Goal: Task Accomplishment & Management: Use online tool/utility

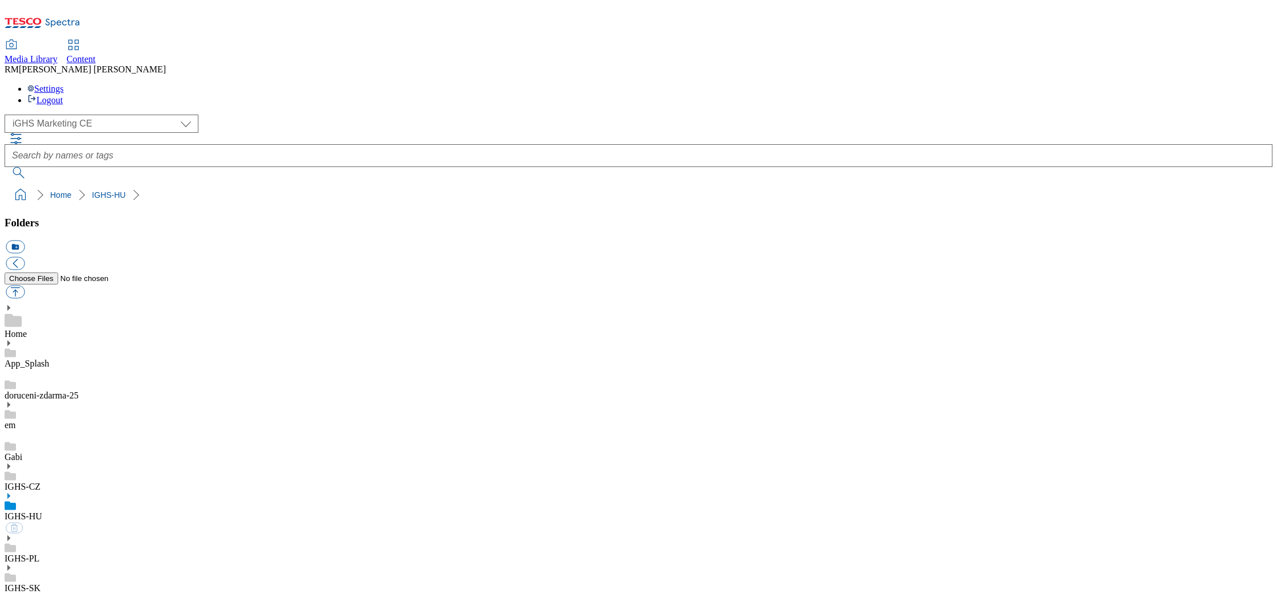
select select "flare-ighs-ce-mktg"
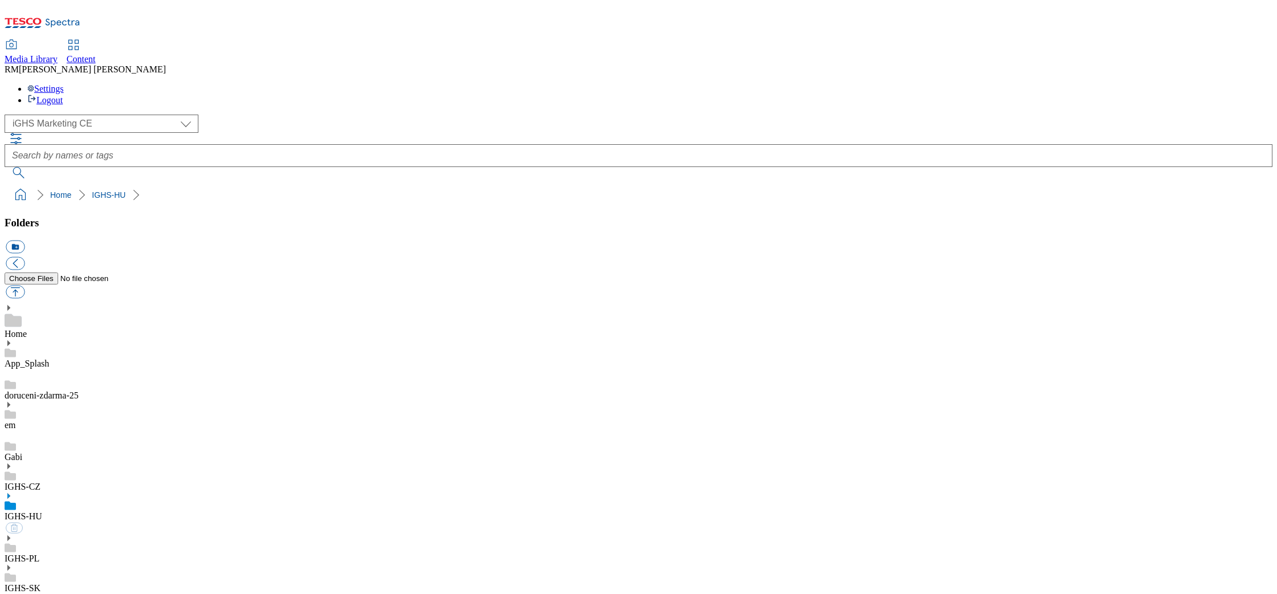
select select "flare-ighs-ce-mktg"
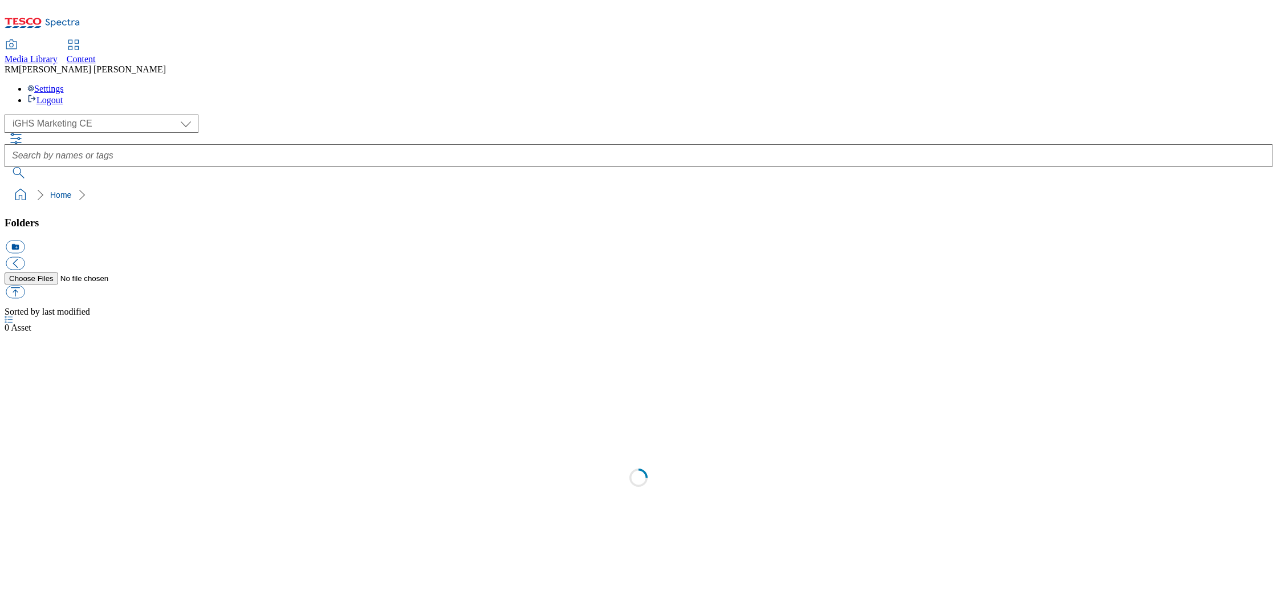
select select "flare-ighs-ce-mktg"
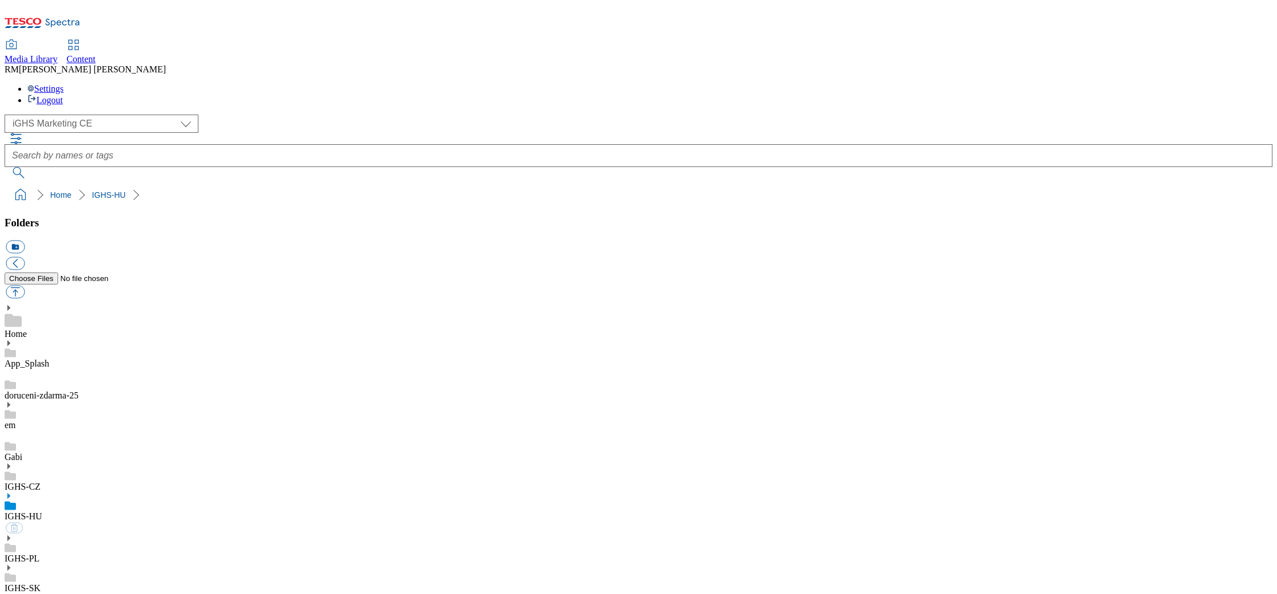
select select "flare-ighs-ce-mktg"
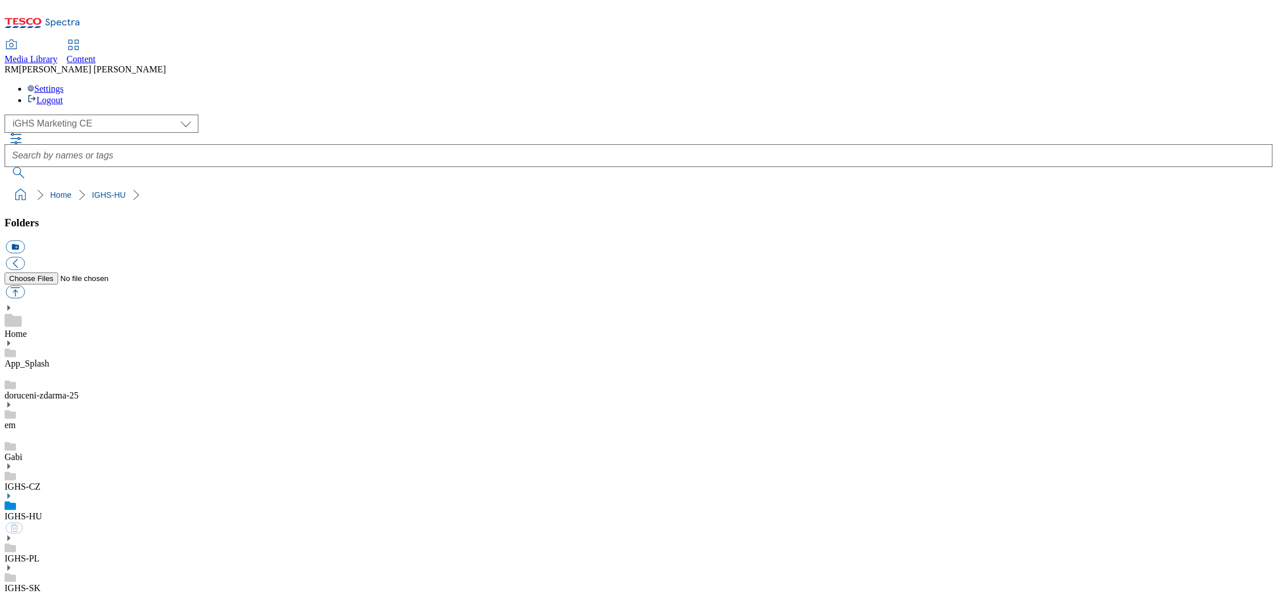
select select "flare-ighs-ce-mktg"
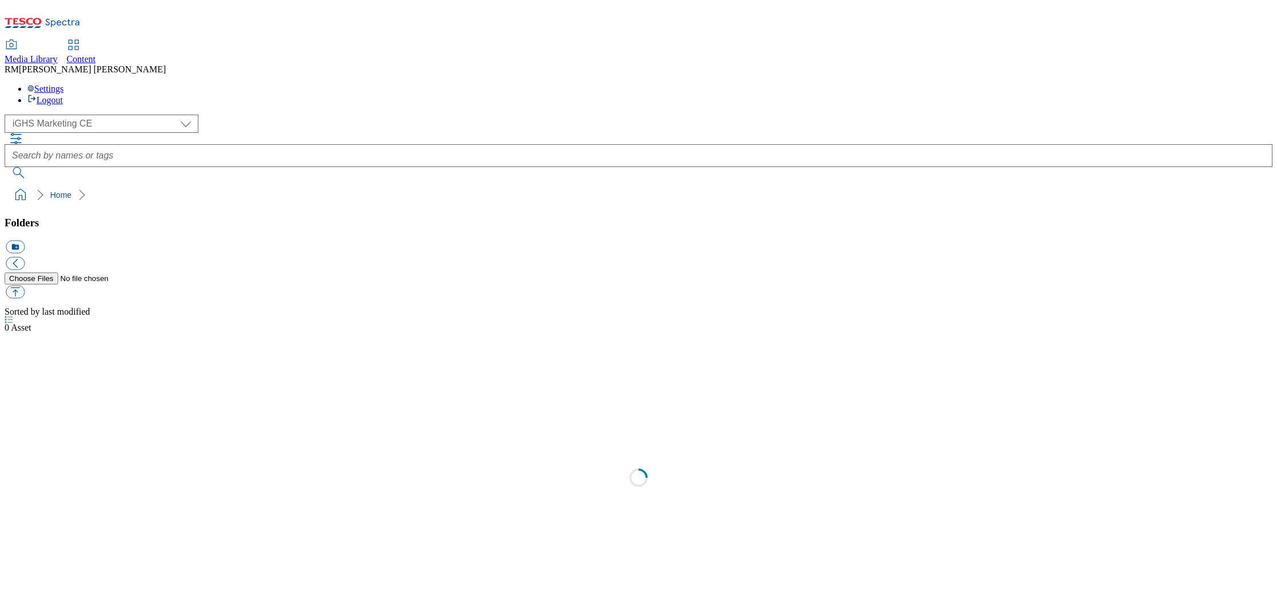
select select "flare-ighs-ce-mktg"
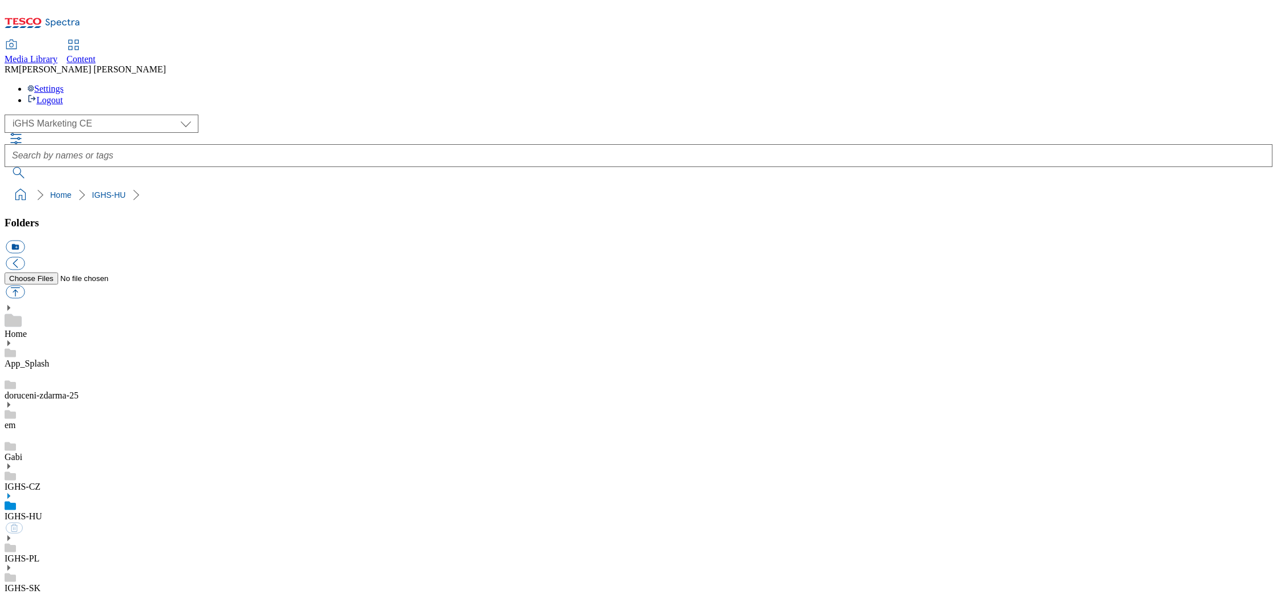
select select "flare-ighs-ce-mktg"
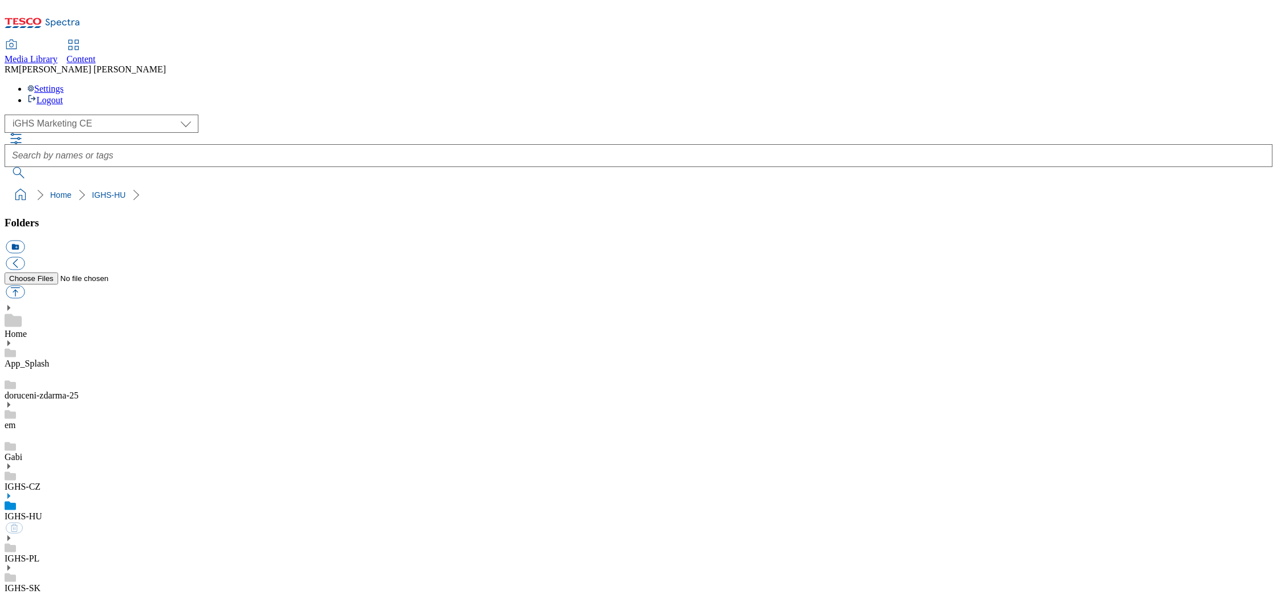
select select "flare-ighs-ce-mktg"
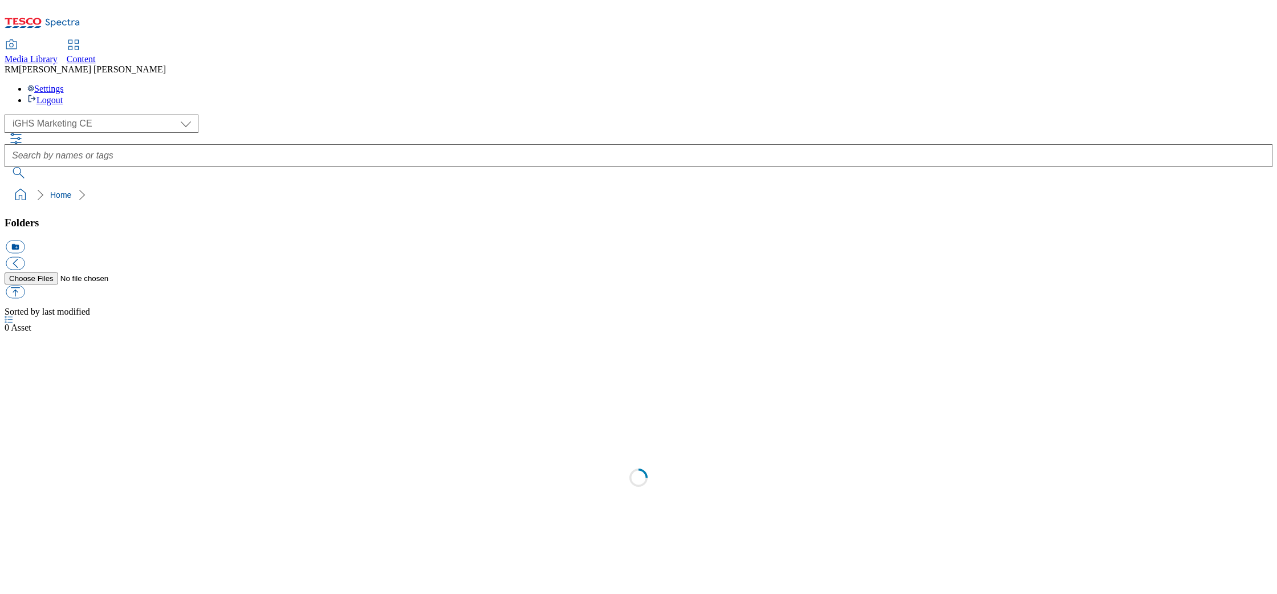
select select "flare-ighs-ce-mktg"
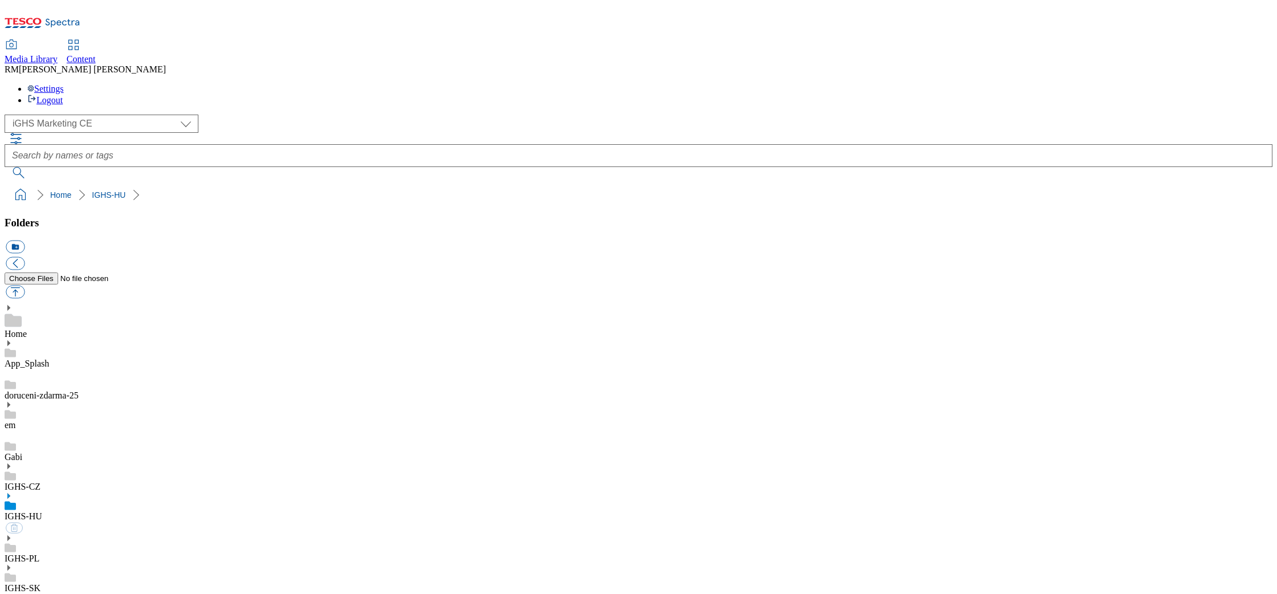
select select "flare-ighs-ce-mktg"
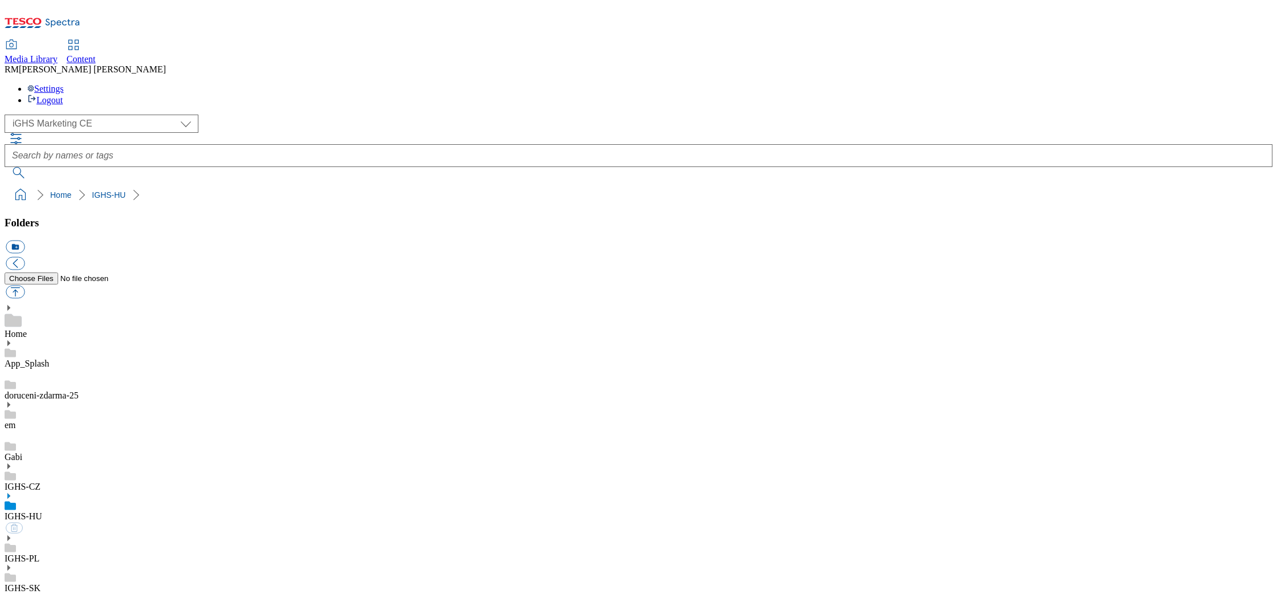
select select "flare-ighs-ce-mktg"
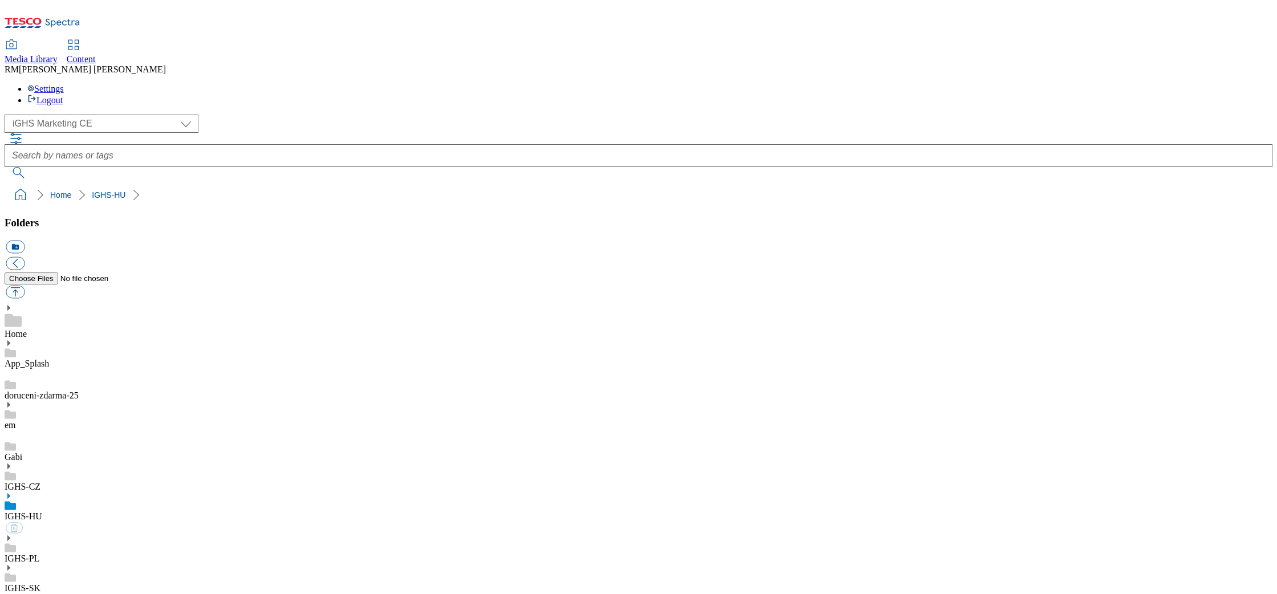
select select "flare-ighs-ce-mktg"
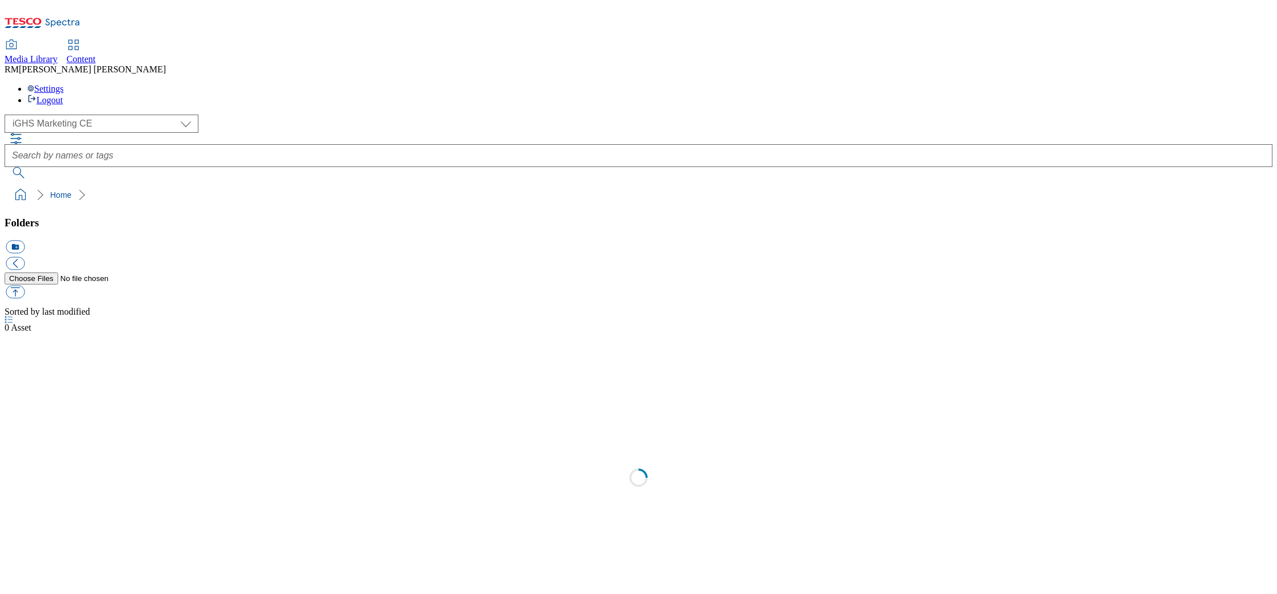
select select "flare-ighs-ce-mktg"
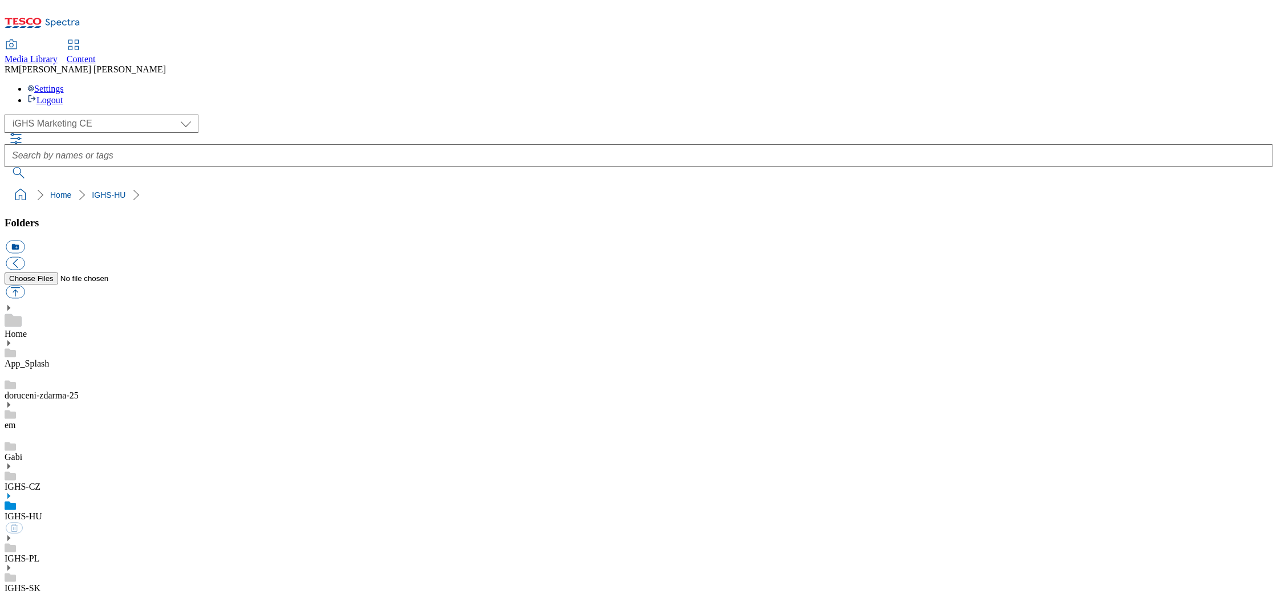
select select "flare-ighs-ce-mktg"
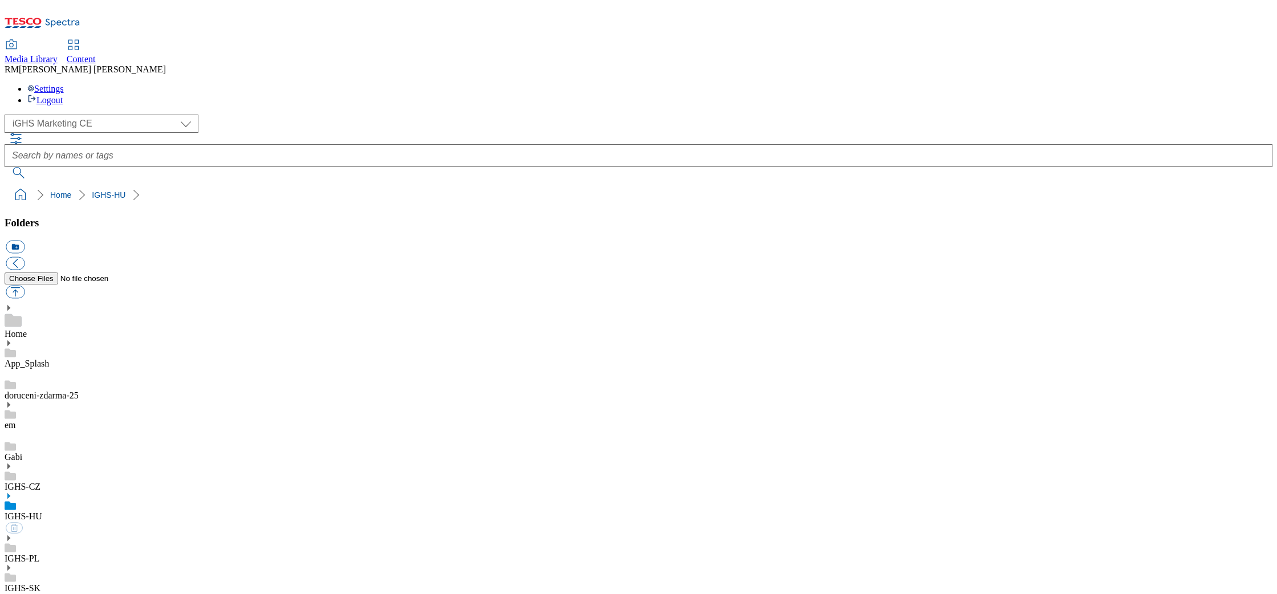
select select "flare-ighs-ce-mktg"
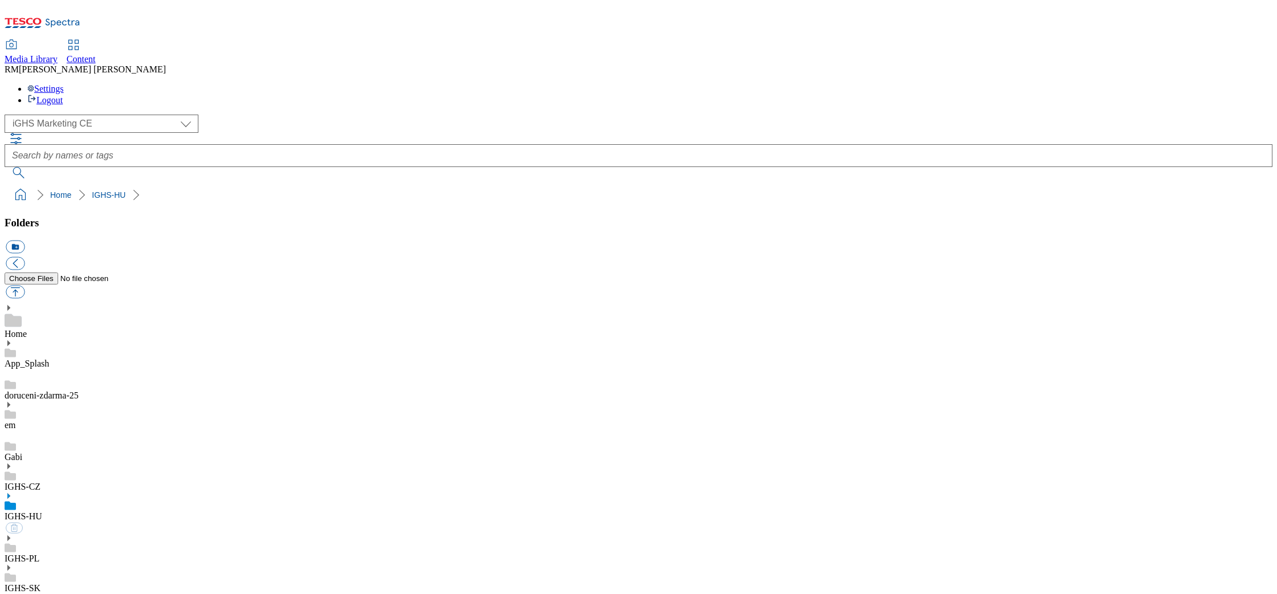
select select "flare-ighs-ce-mktg"
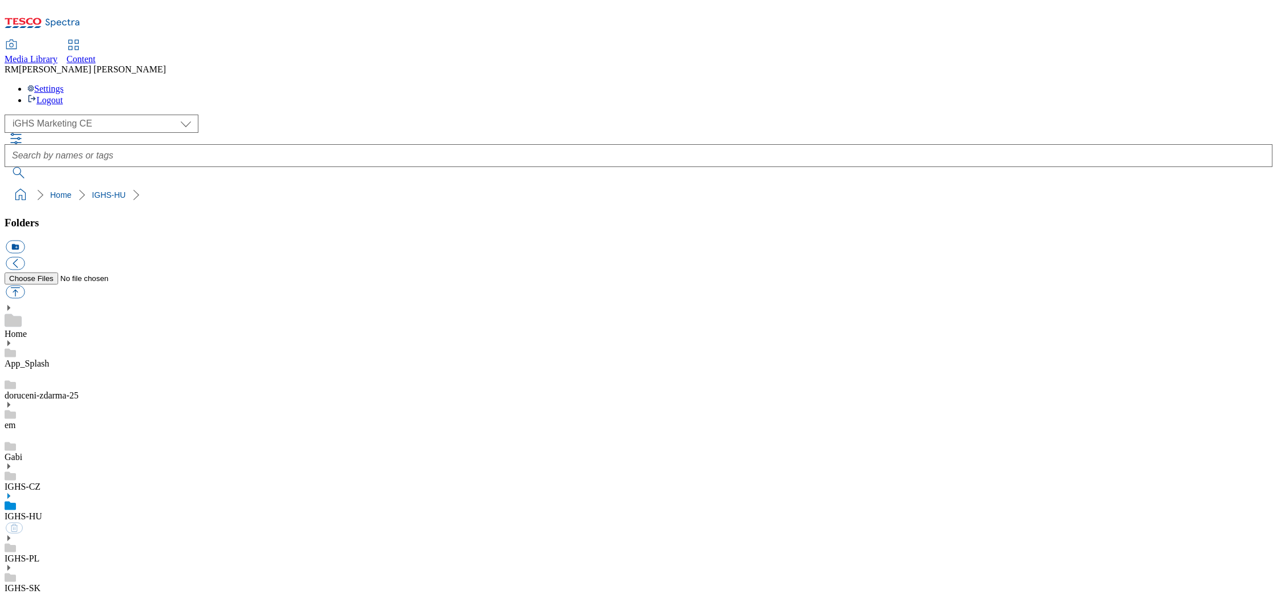
select select "flare-ighs-ce-mktg"
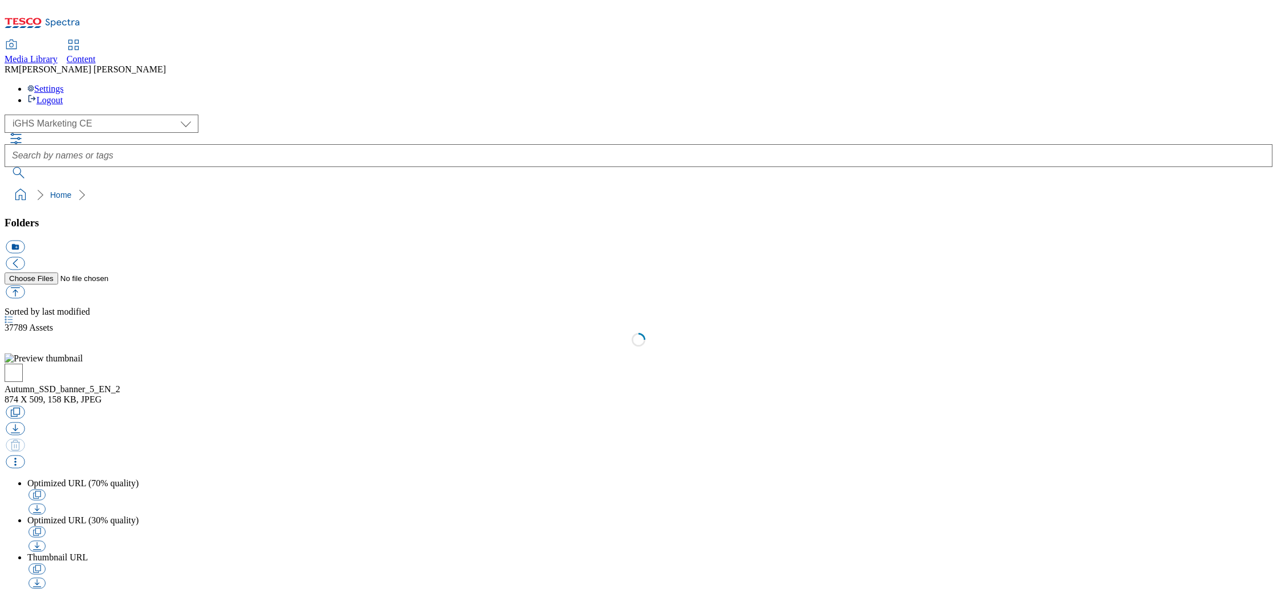
select select "flare-ighs-ce-mktg"
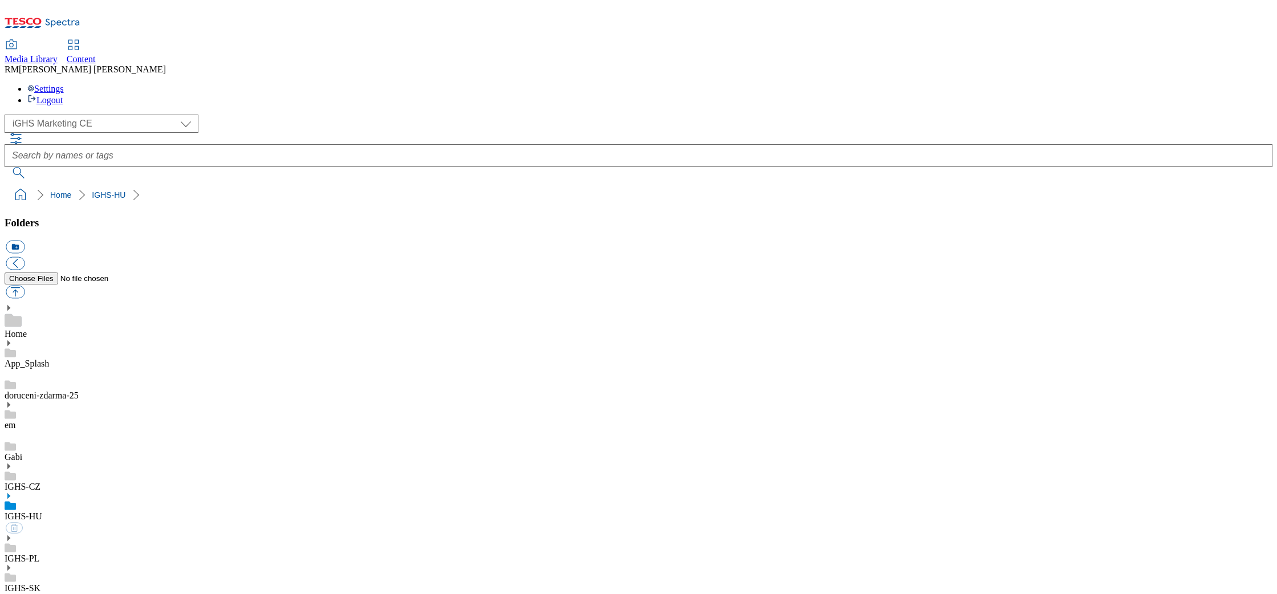
select select "flare-ighs-ce-mktg"
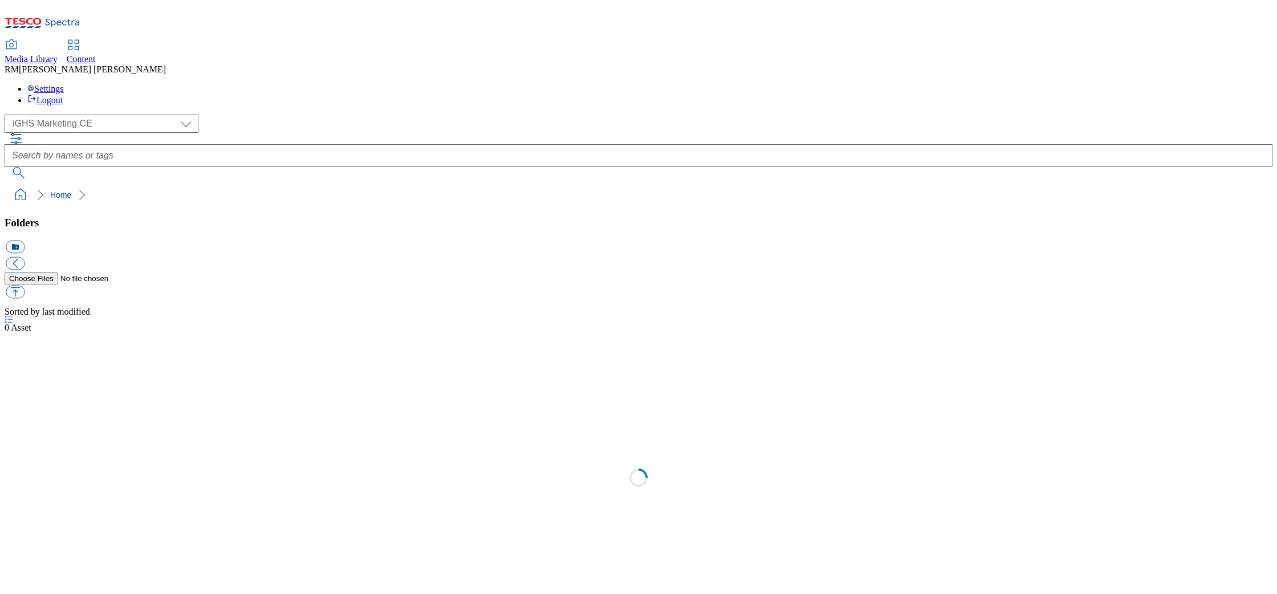
select select "flare-ighs-ce-mktg"
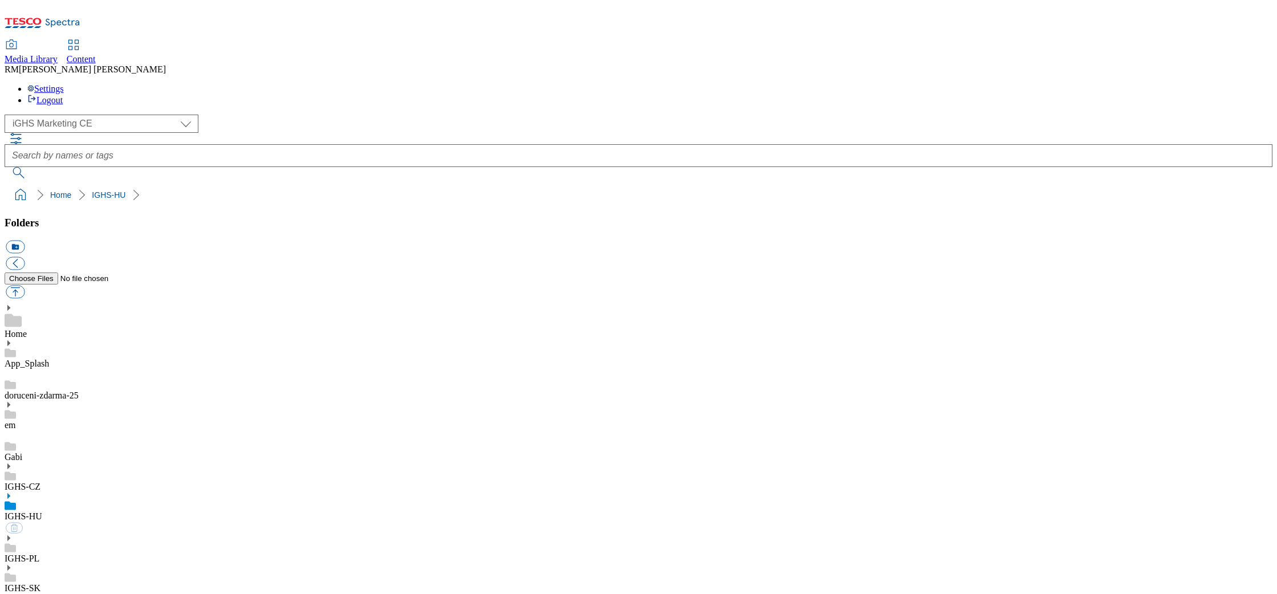
select select "flare-ighs-ce-mktg"
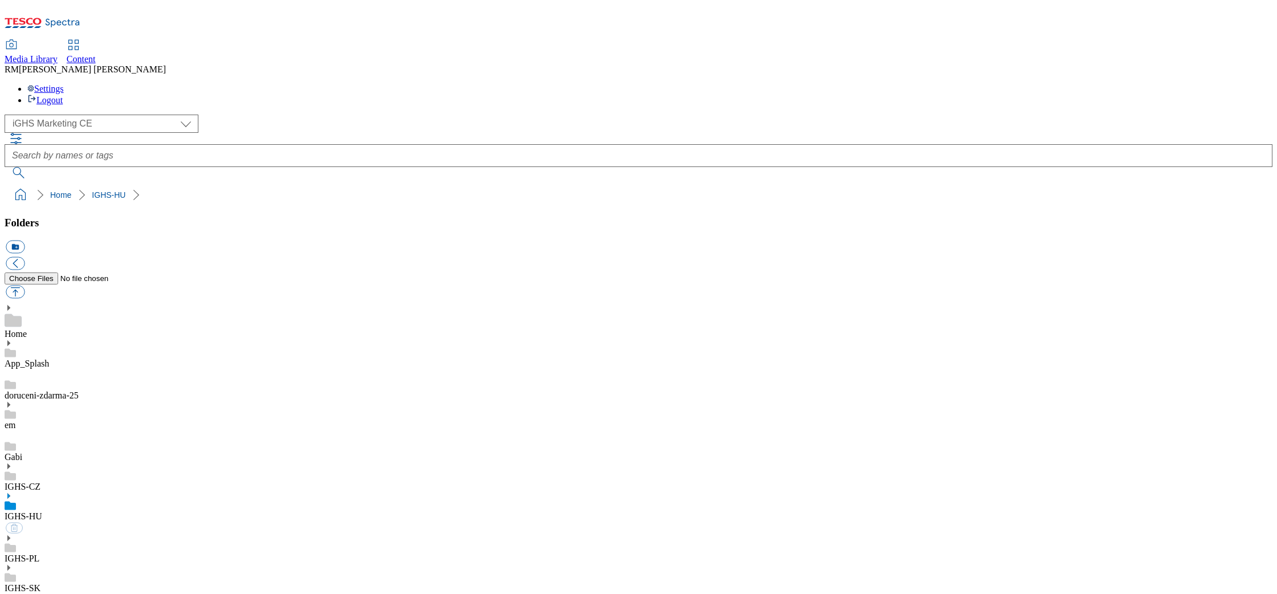
select select "flare-ighs-ce-mktg"
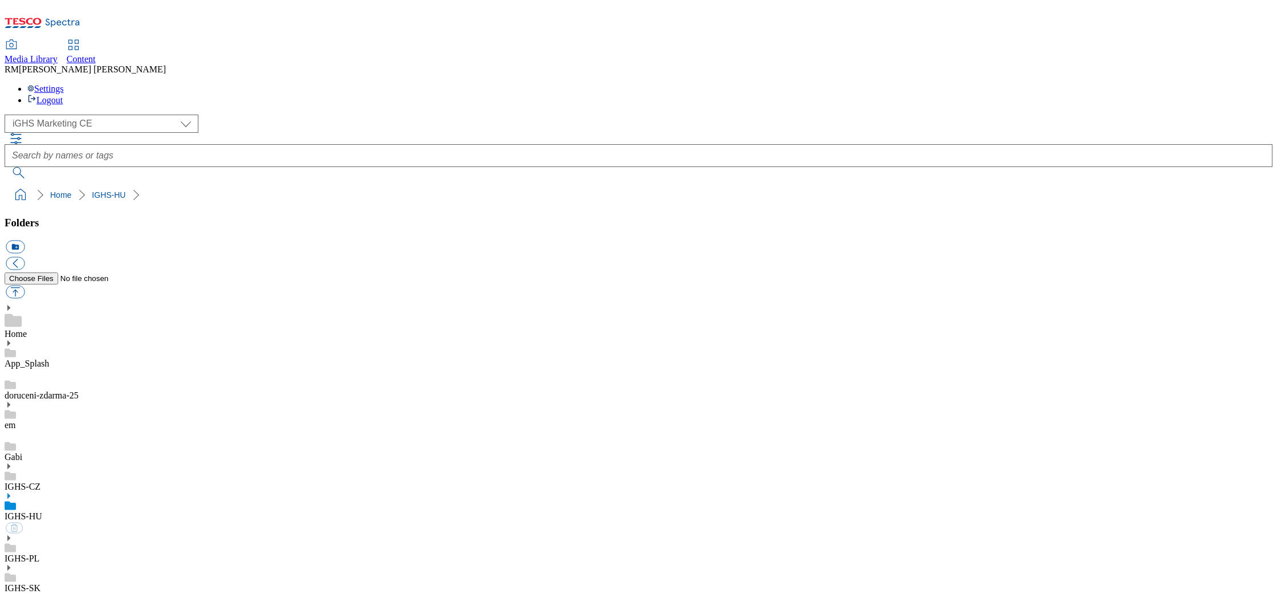
select select "flare-ighs-ce-mktg"
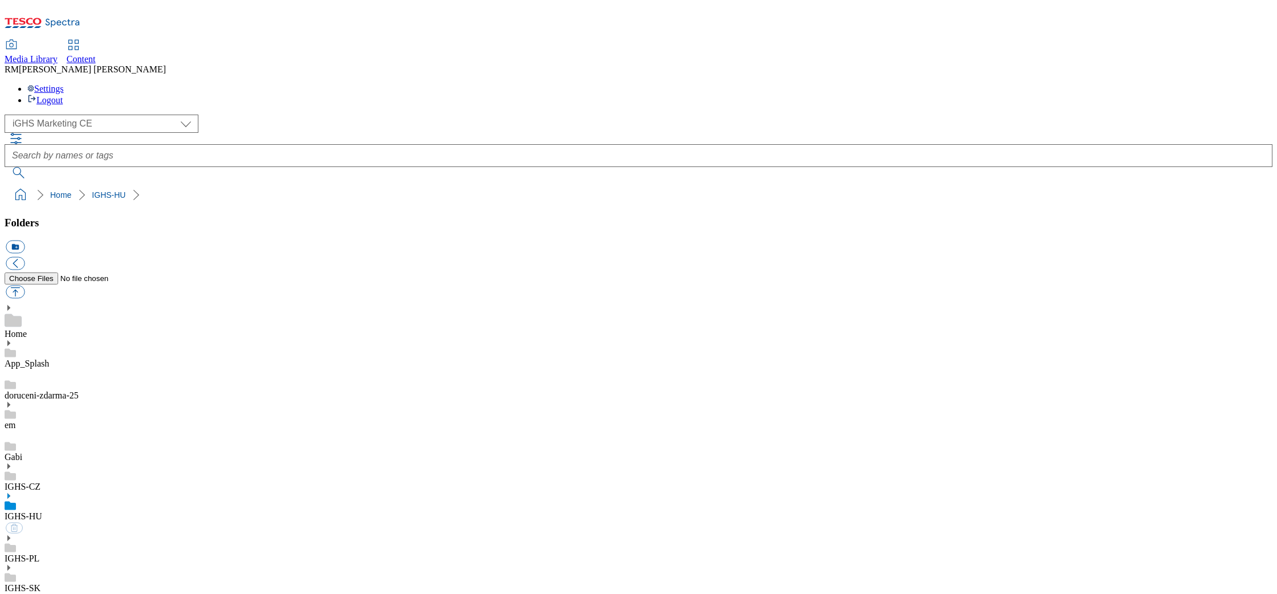
select select "flare-ighs-ce-mktg"
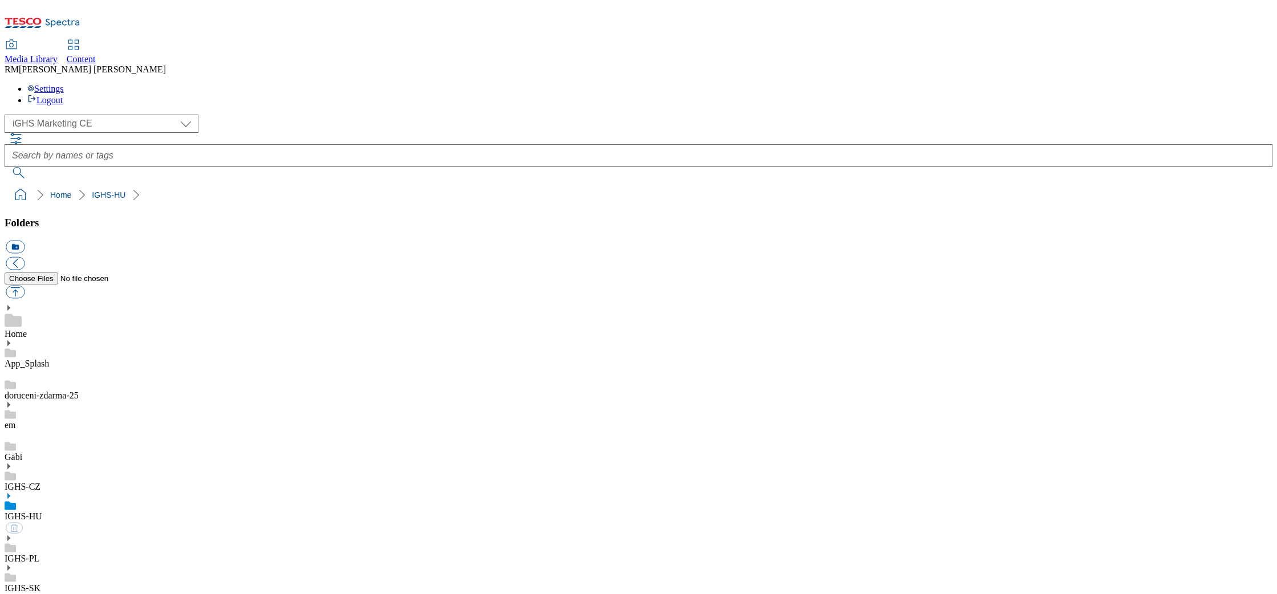
select select "flare-ighs-ce-mktg"
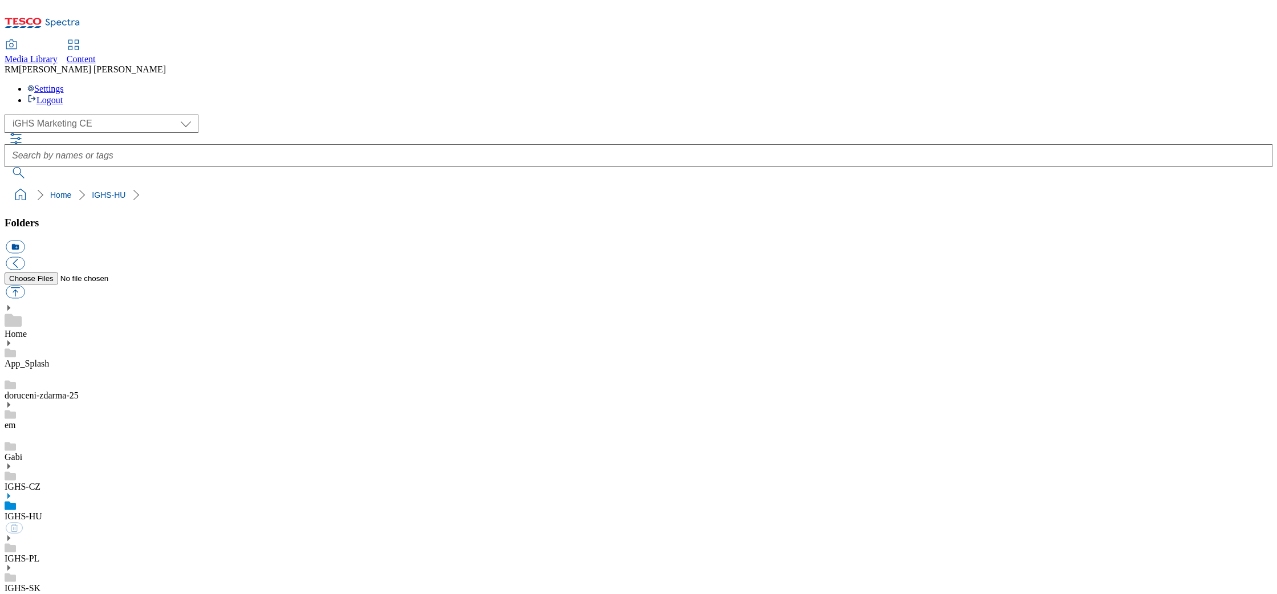
select select "flare-ighs-ce-mktg"
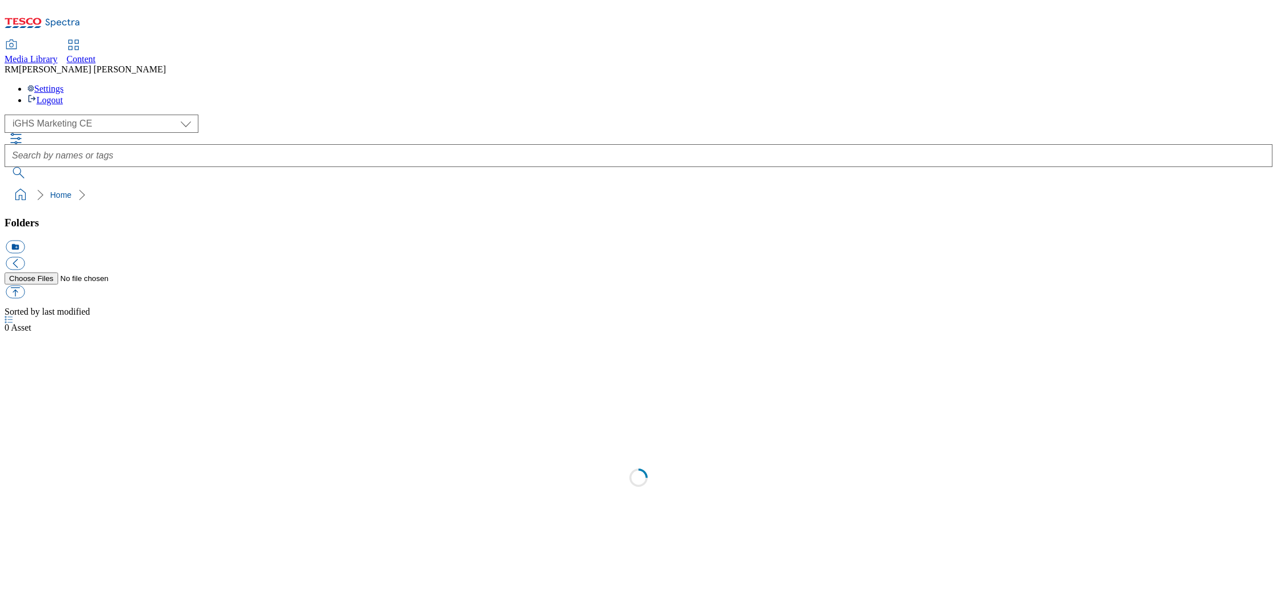
select select "flare-ighs-ce-mktg"
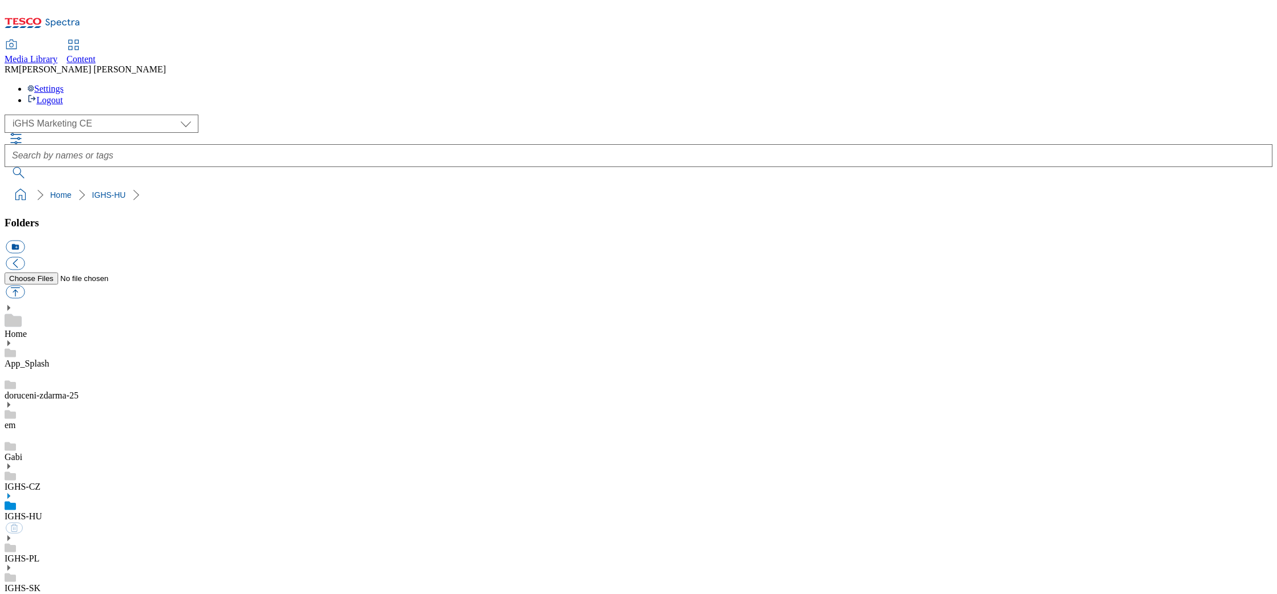
select select "flare-ighs-ce-mktg"
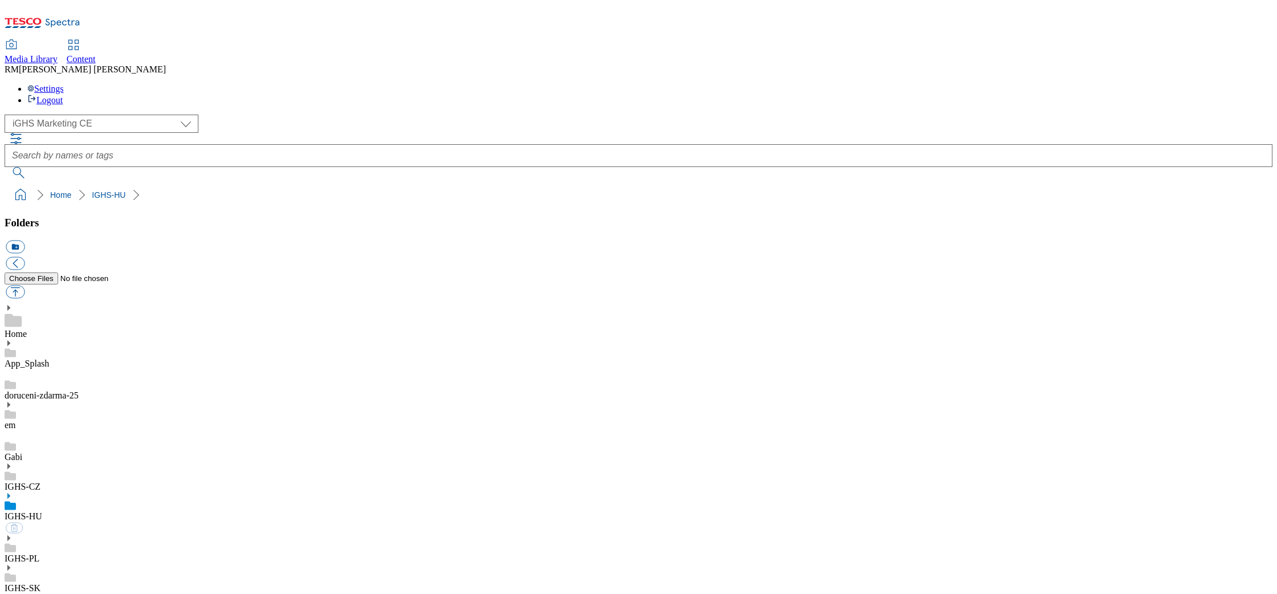
select select "flare-ighs-ce-mktg"
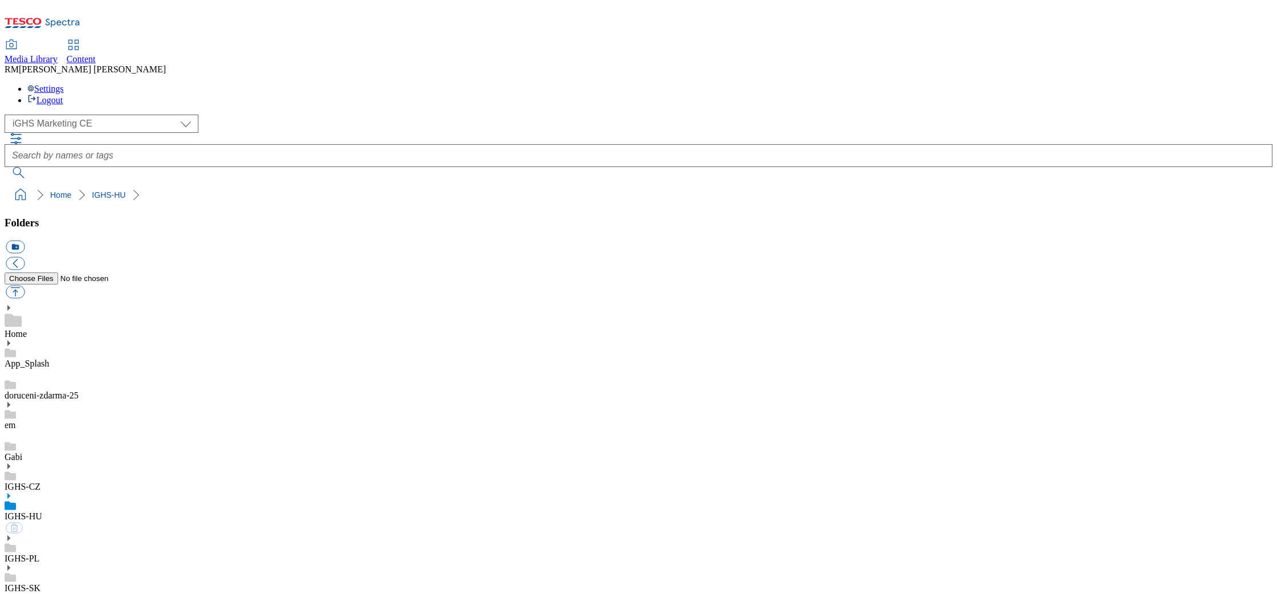
select select "flare-ighs-ce-mktg"
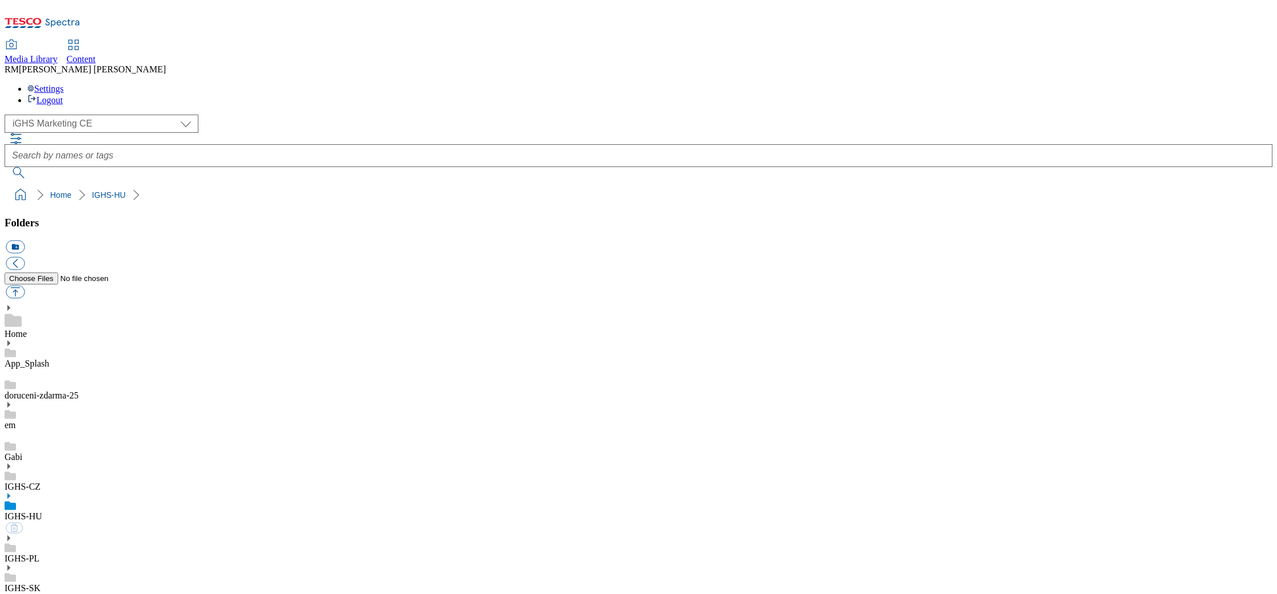
select select "flare-ighs-ce-mktg"
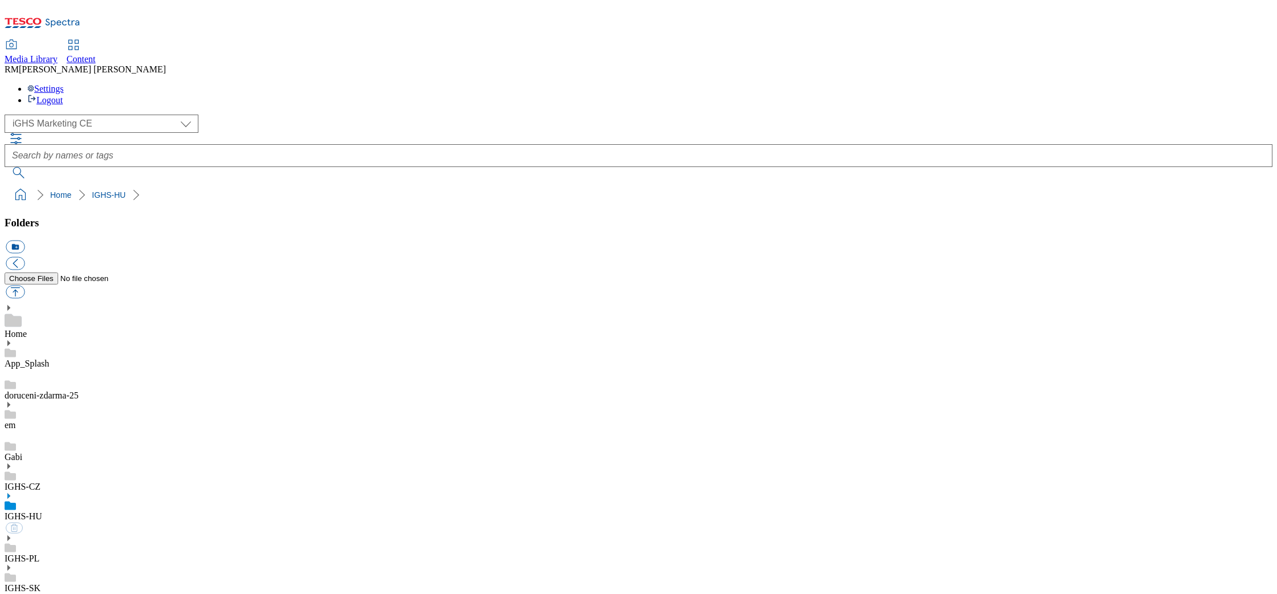
select select "flare-ighs-ce-mktg"
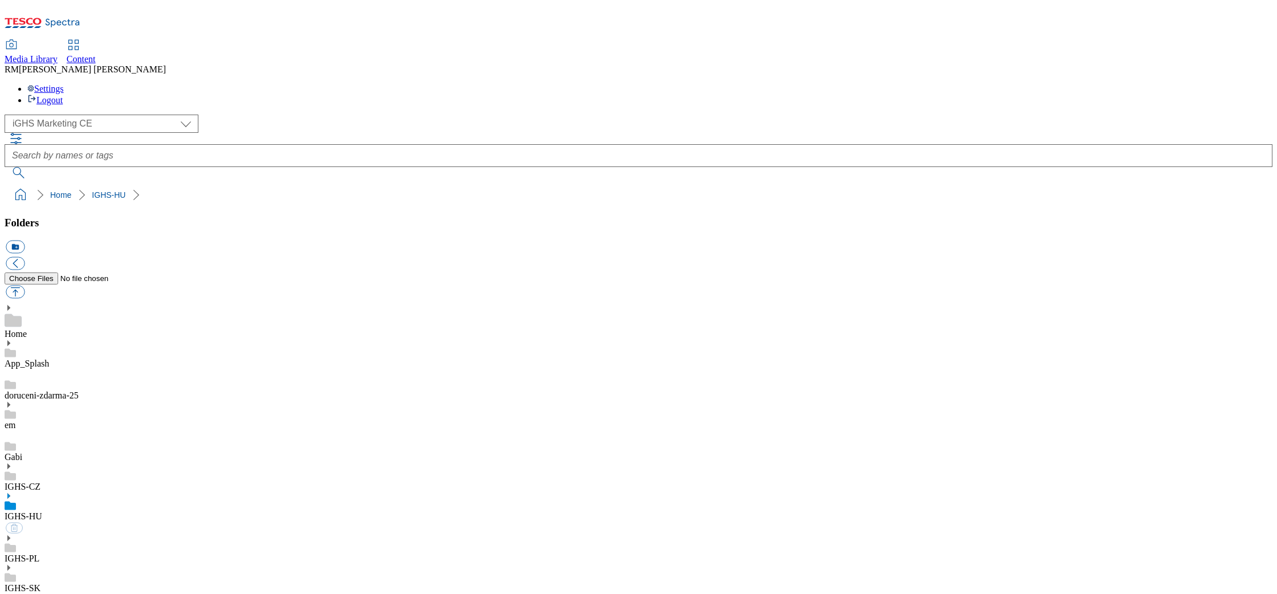
select select "flare-ighs-ce-mktg"
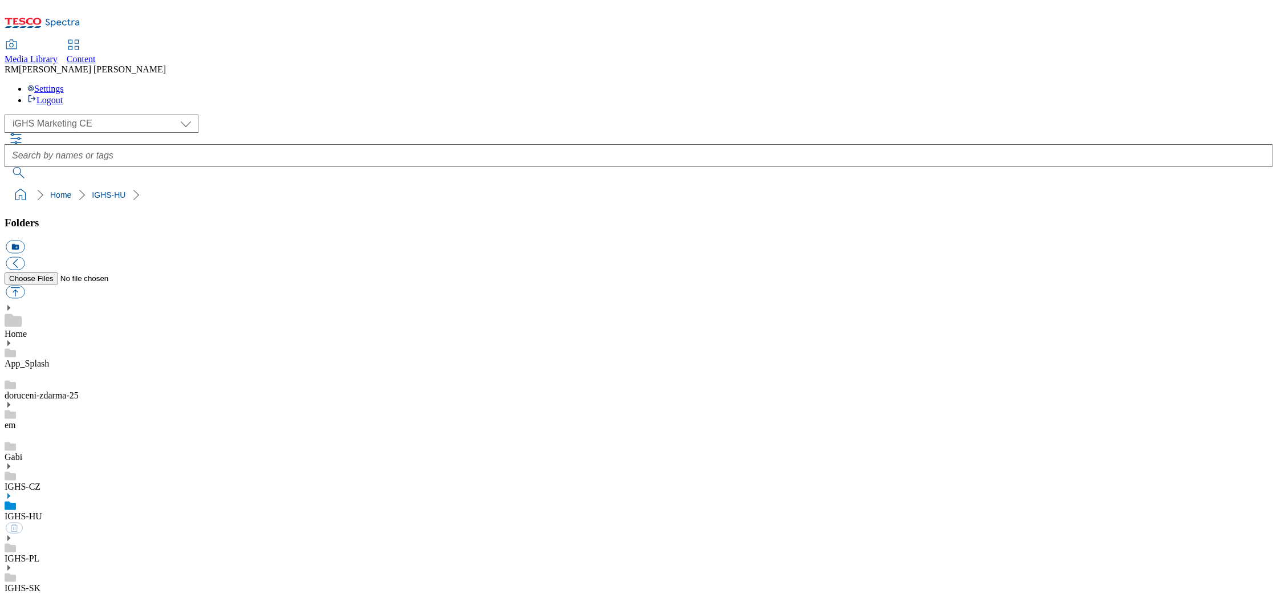
select select "flare-ighs-ce-mktg"
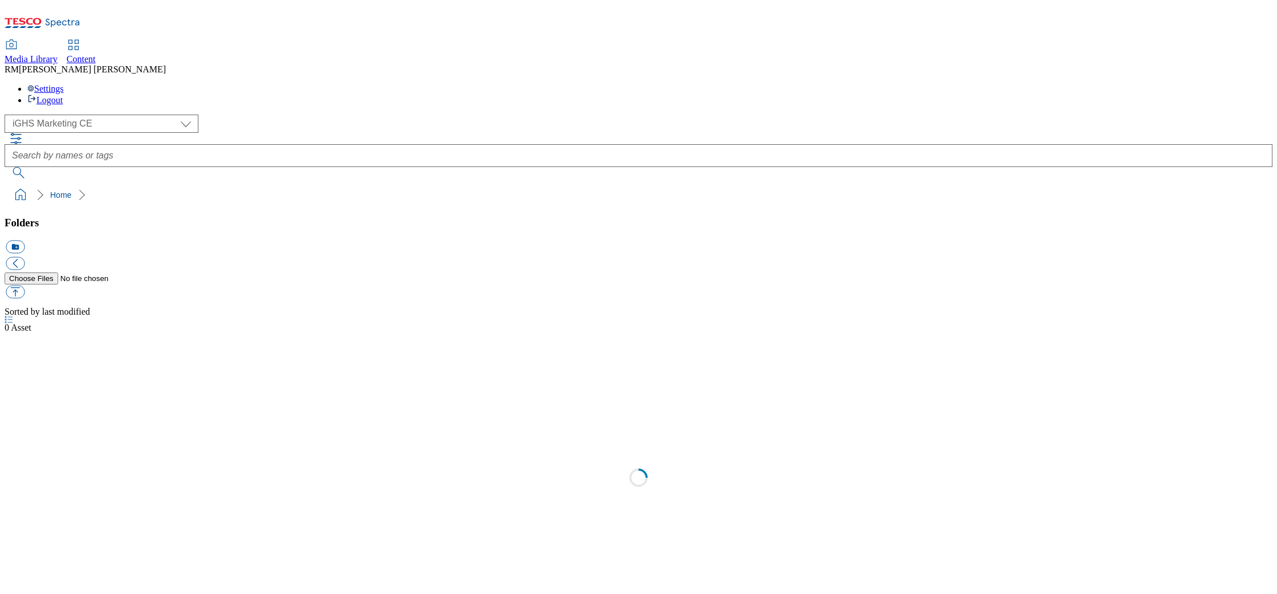
select select "flare-ighs-ce-mktg"
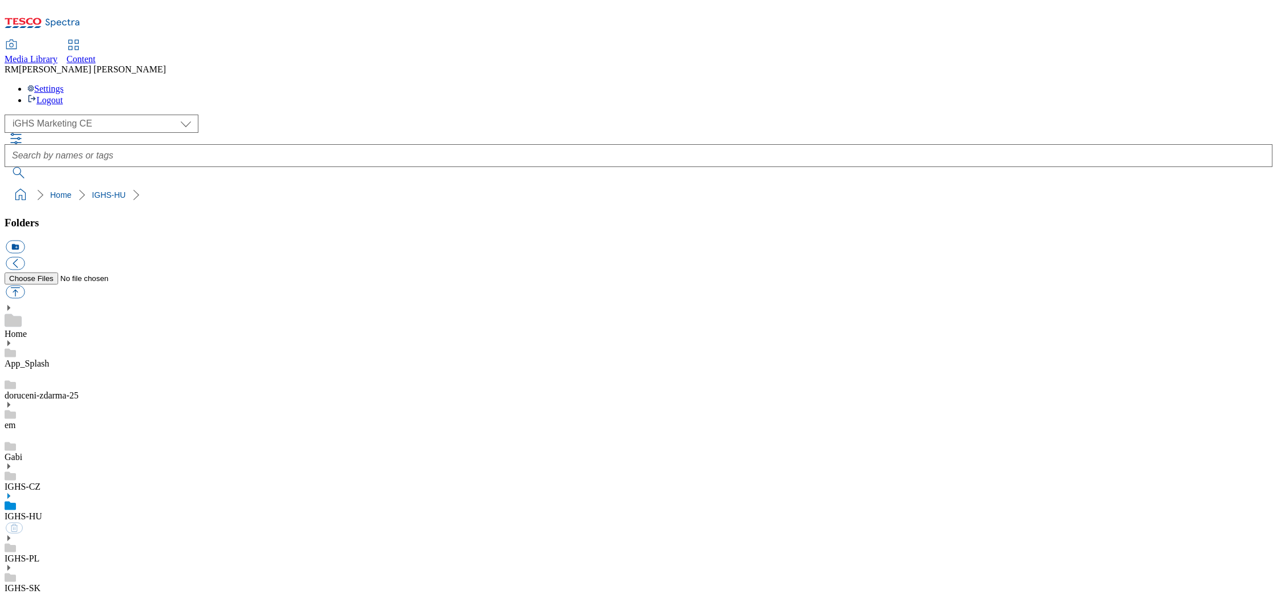
select select "flare-ighs-ce-mktg"
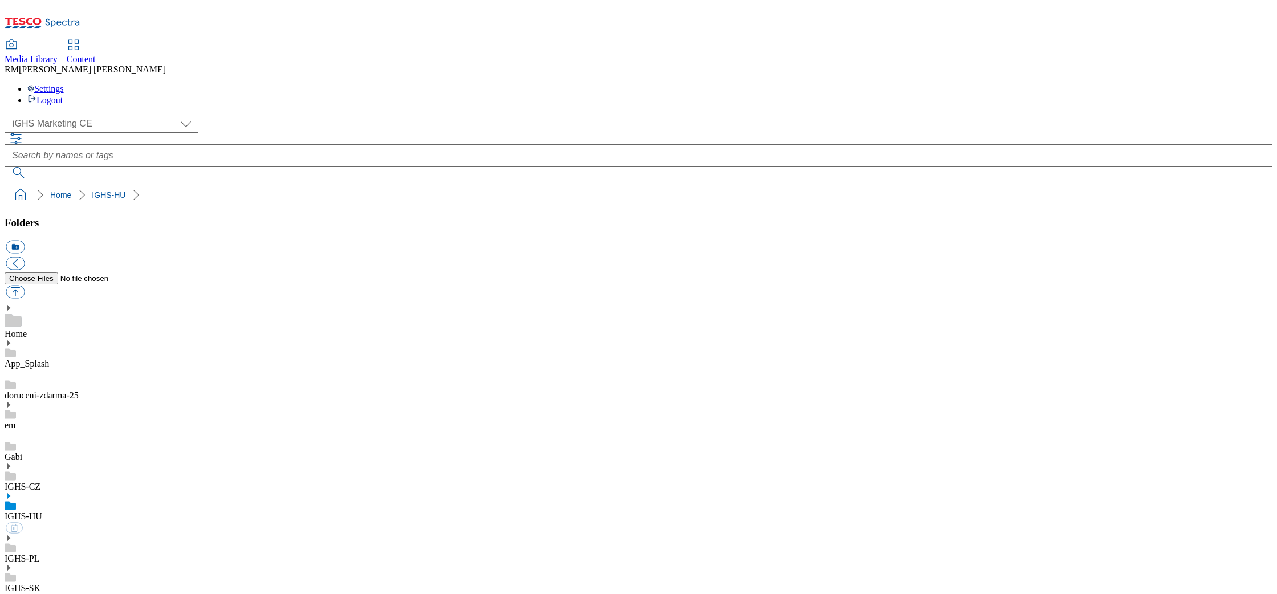
select select "flare-ighs-ce-mktg"
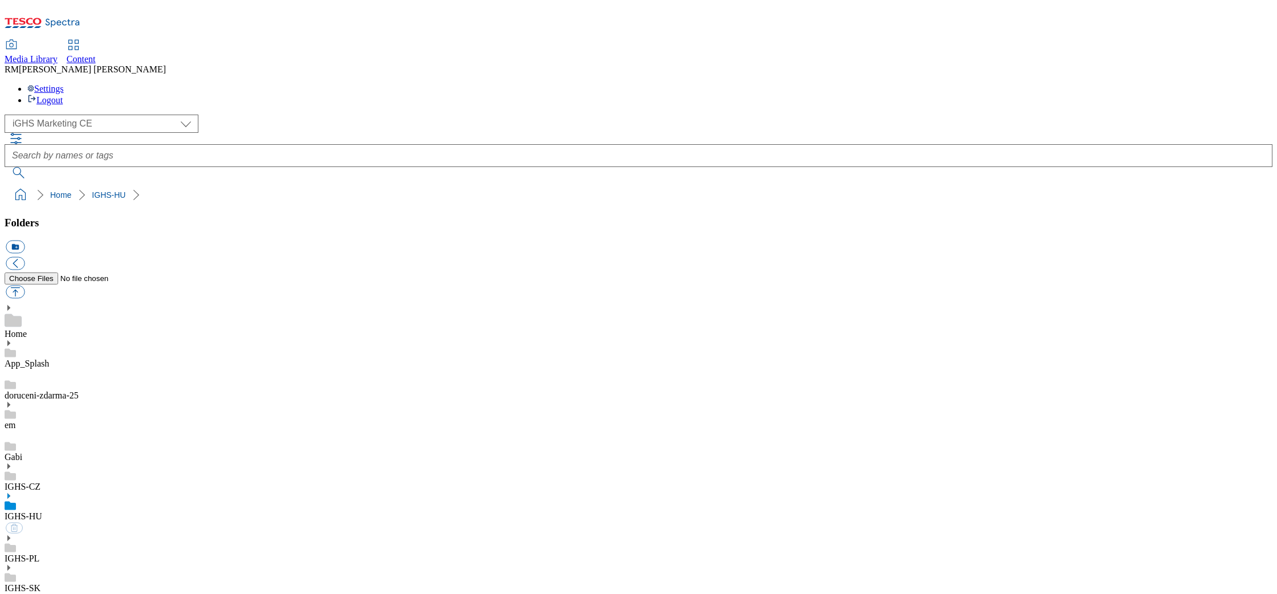
select select "flare-ighs-ce-mktg"
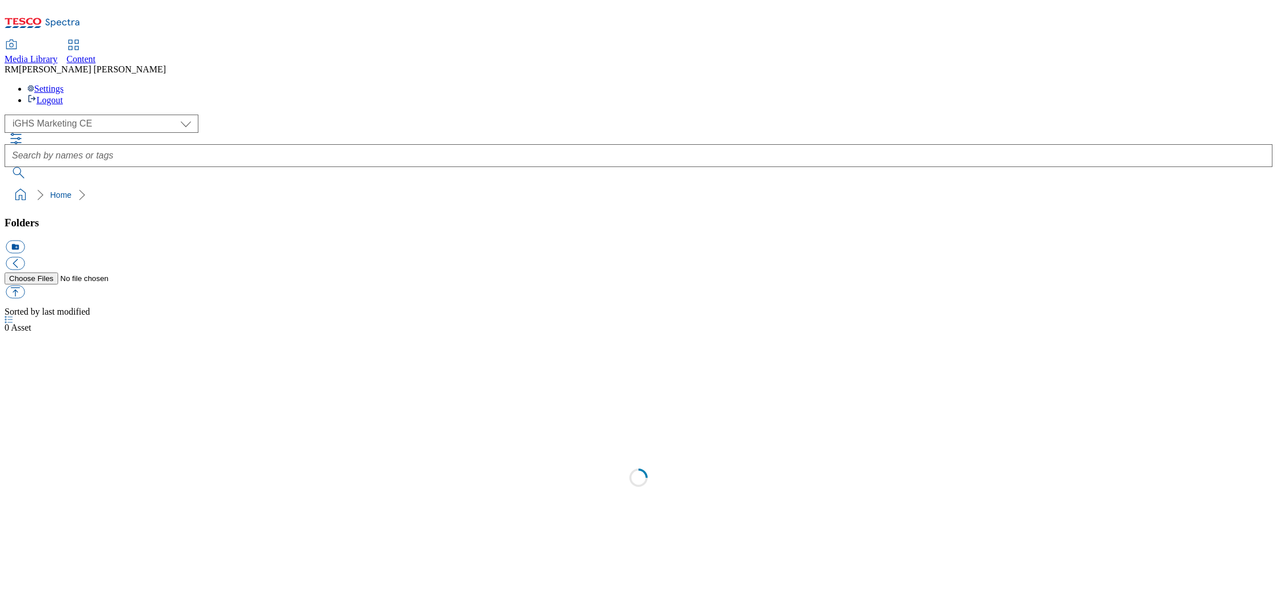
select select "flare-ighs-ce-mktg"
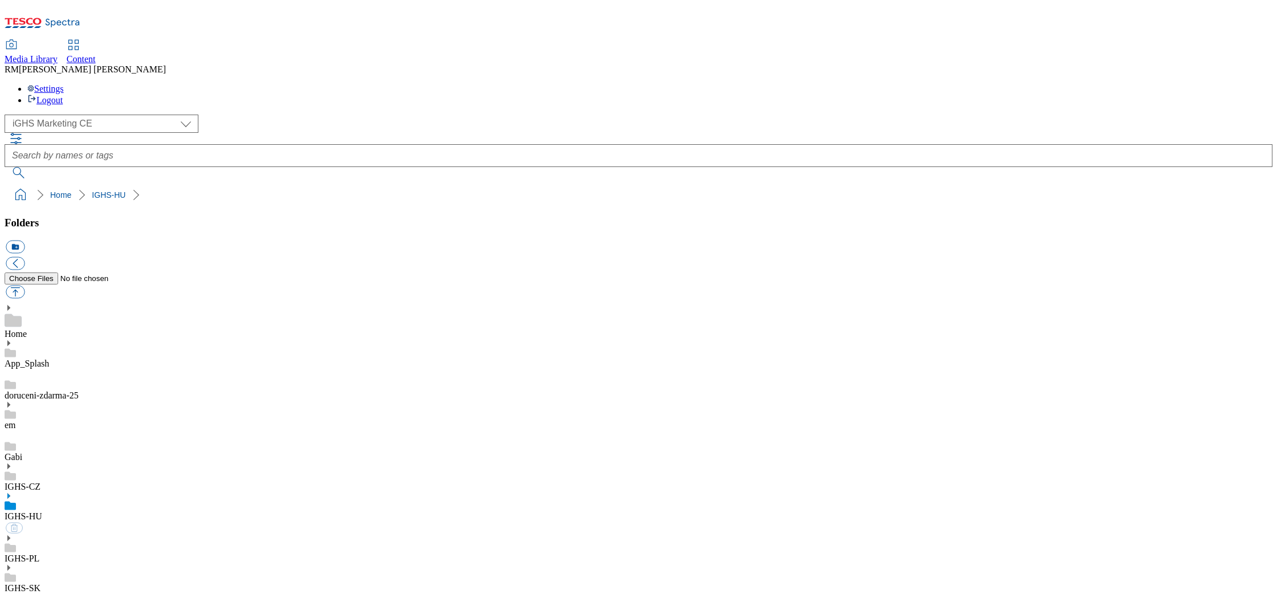
select select "flare-ighs-ce-mktg"
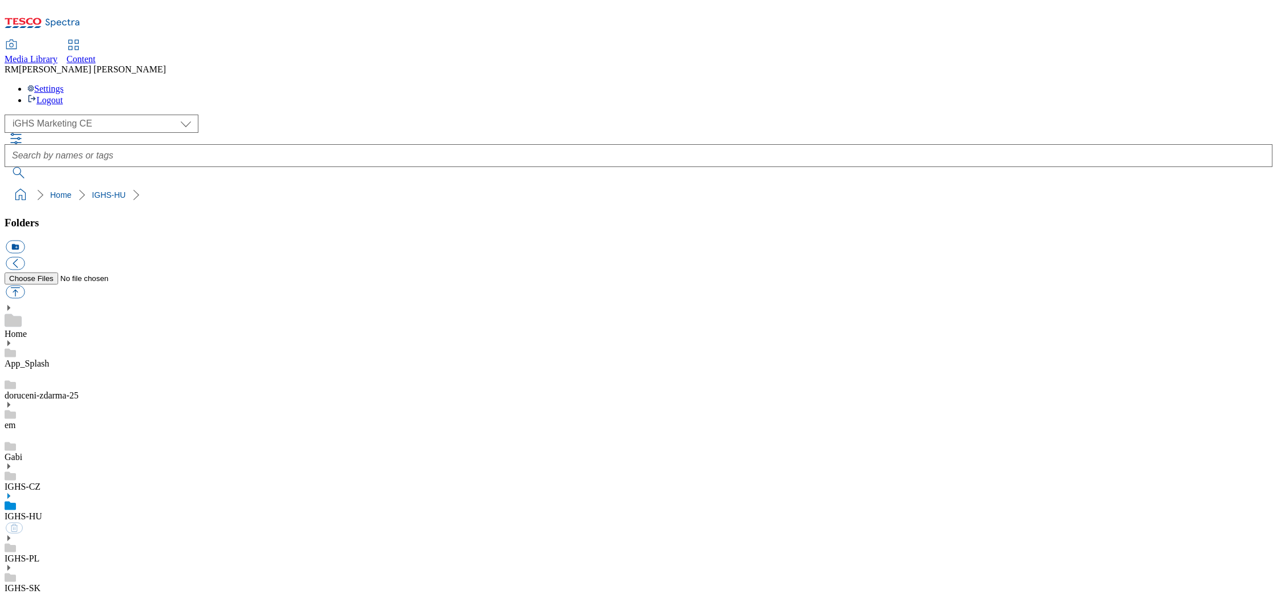
select select "flare-ighs-ce-mktg"
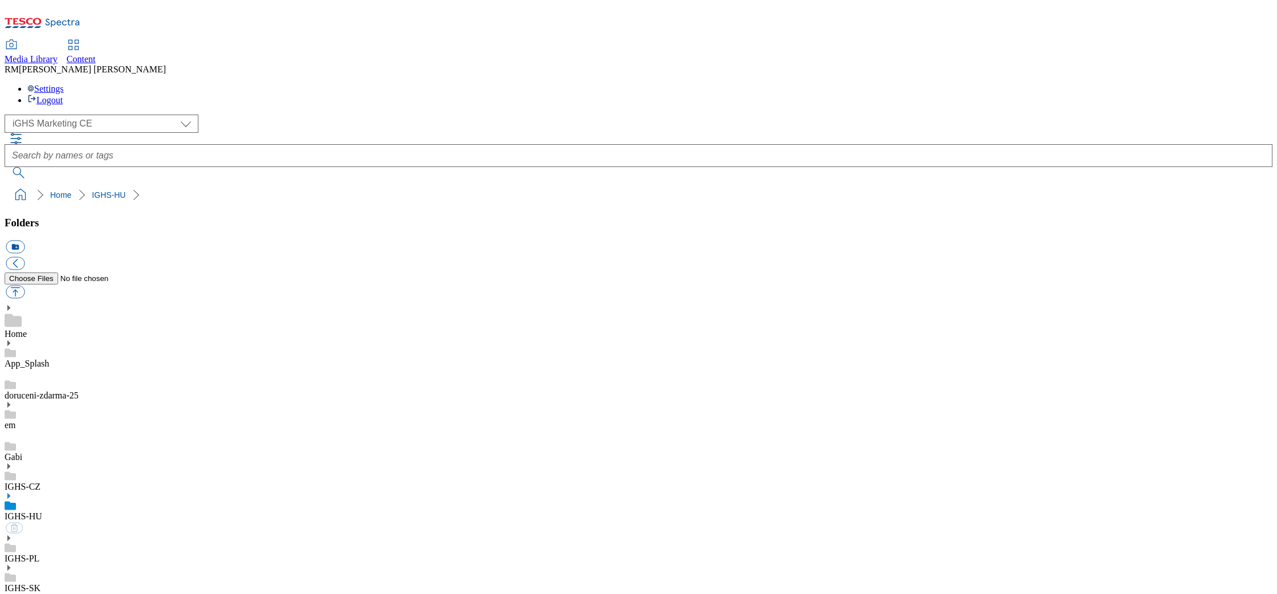
select select "flare-ighs-ce-mktg"
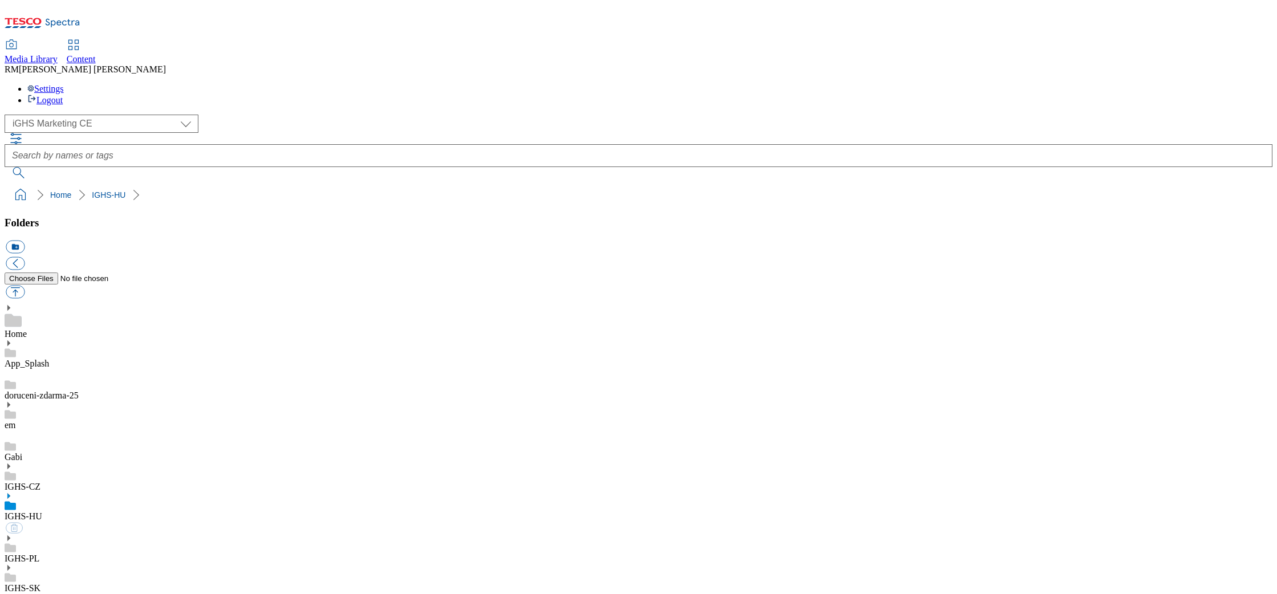
select select "flare-ighs-ce-mktg"
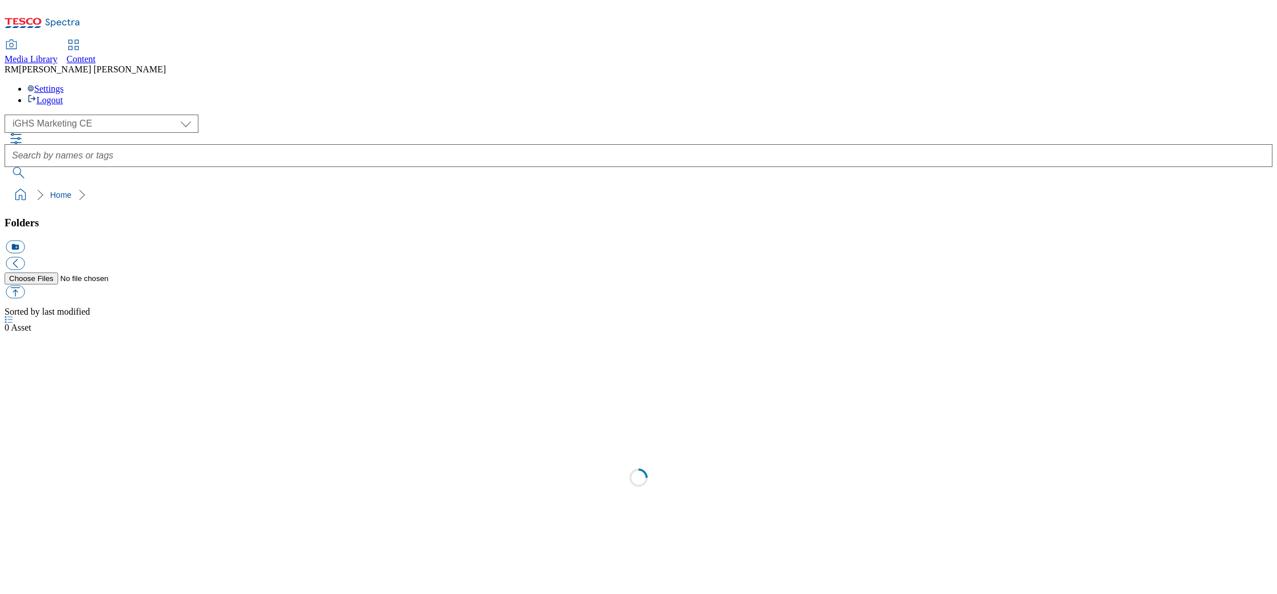
select select "flare-ighs-ce-mktg"
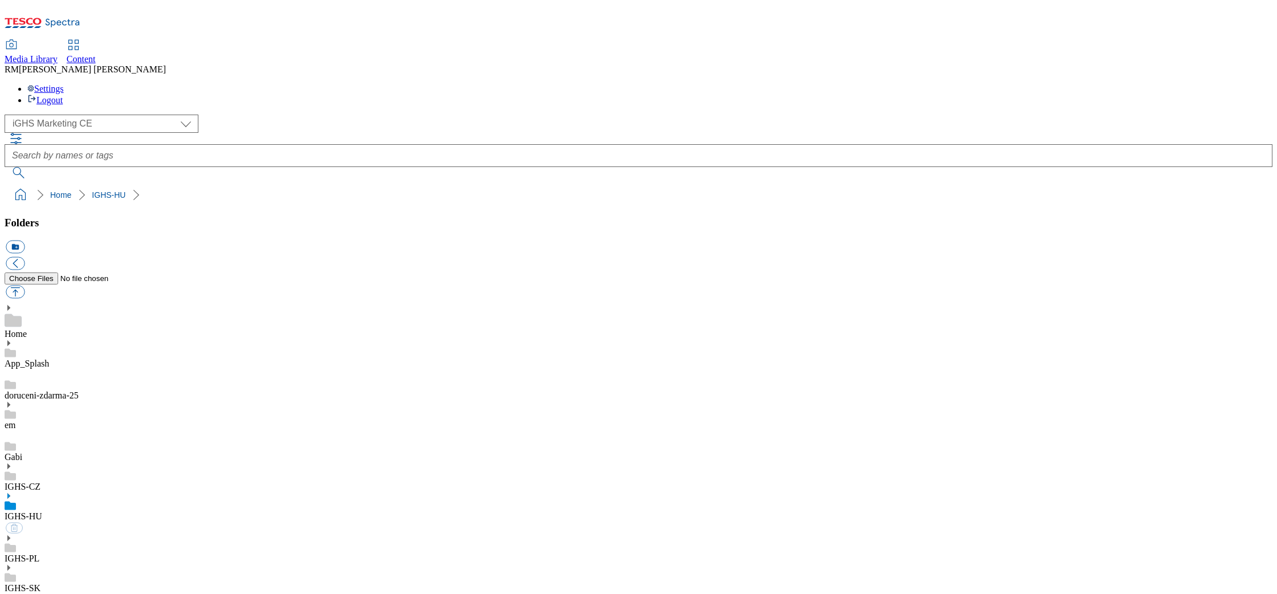
select select "flare-ighs-ce-mktg"
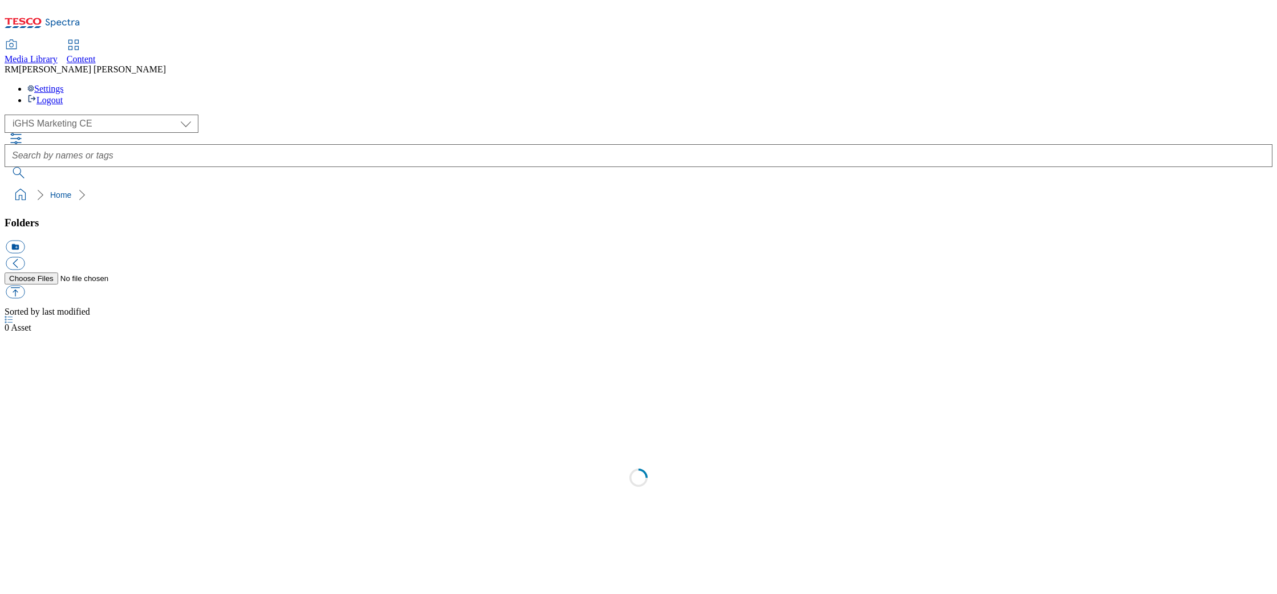
select select "flare-ighs-ce-mktg"
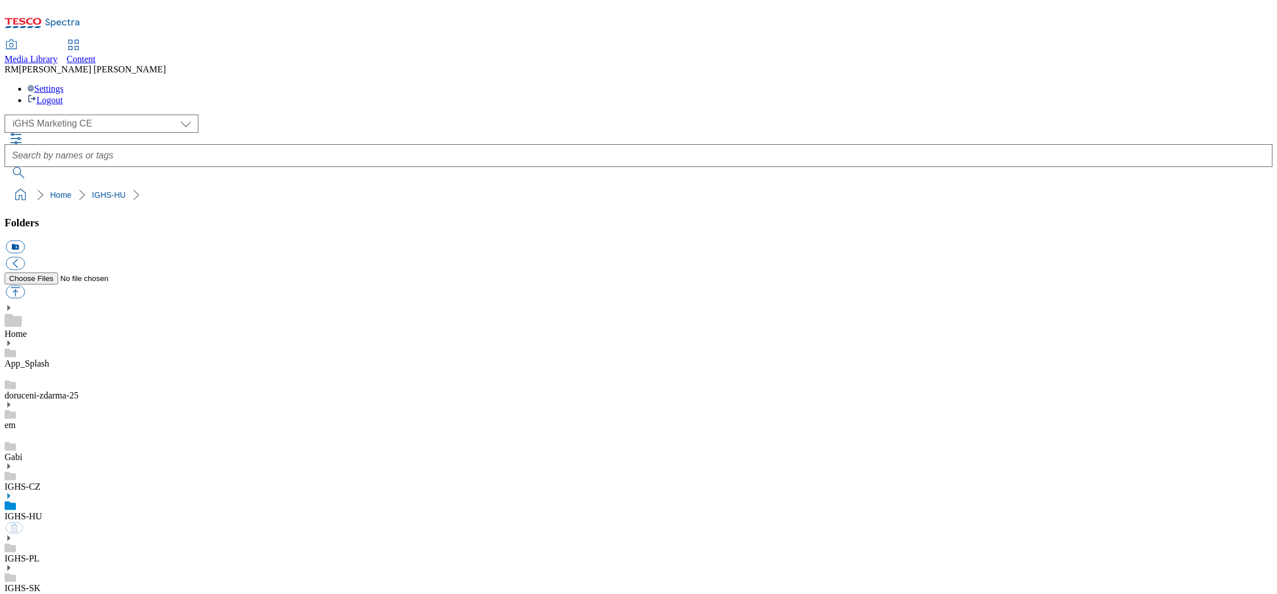
select select "flare-ighs-ce-mktg"
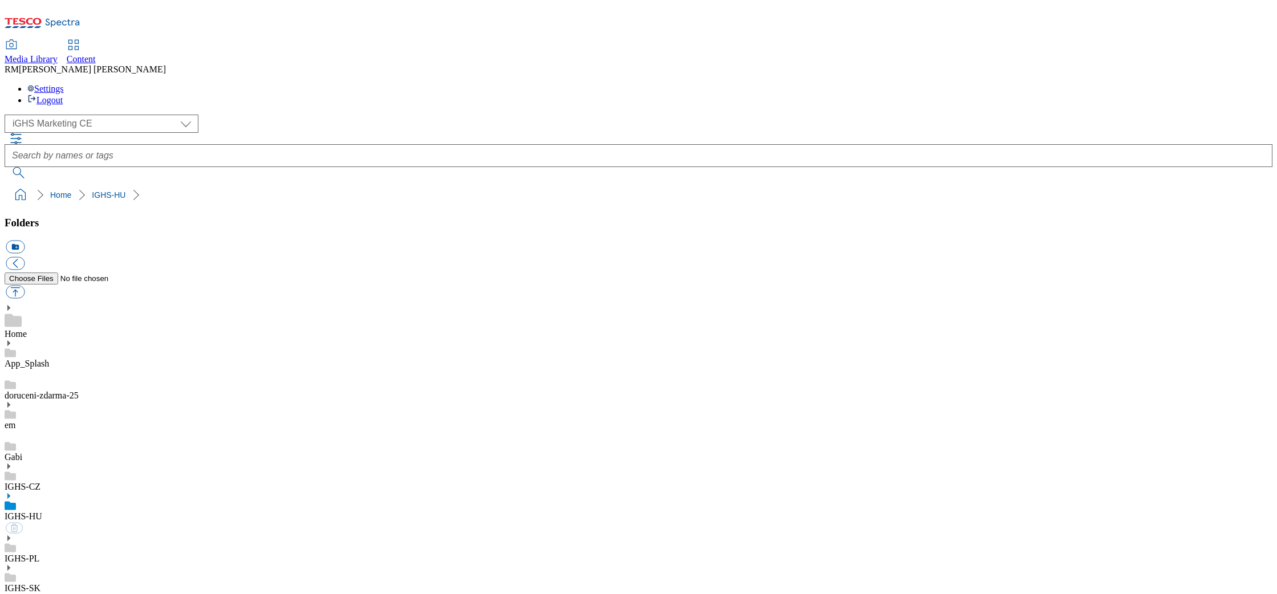
select select "flare-ighs-ce-mktg"
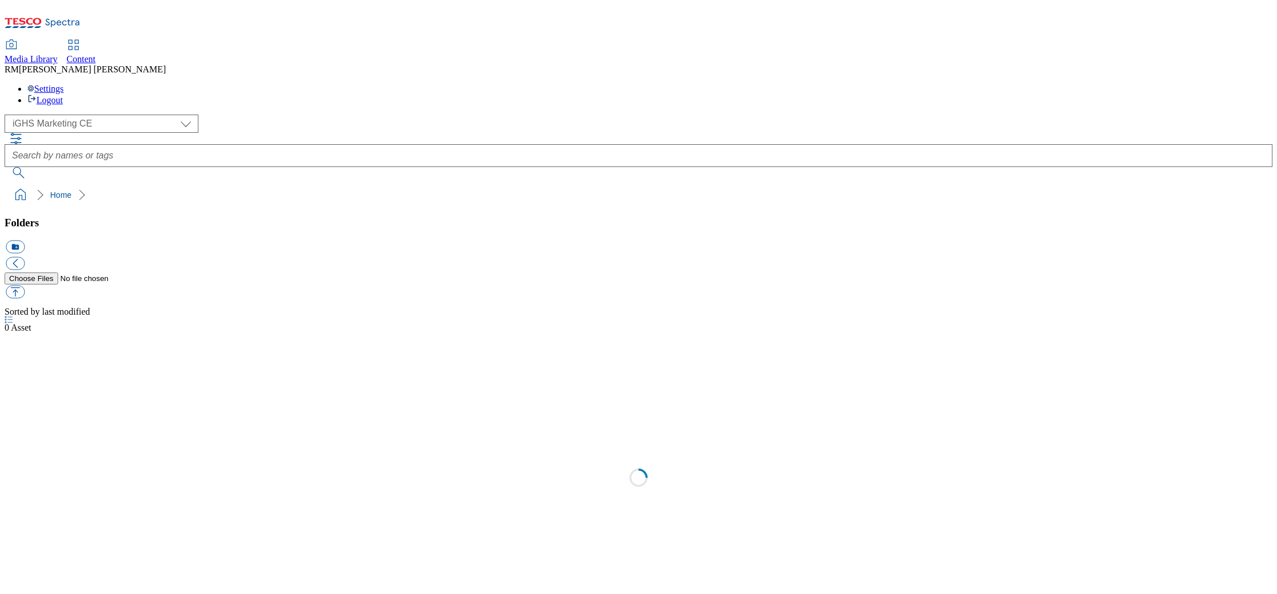
select select "flare-ighs-ce-mktg"
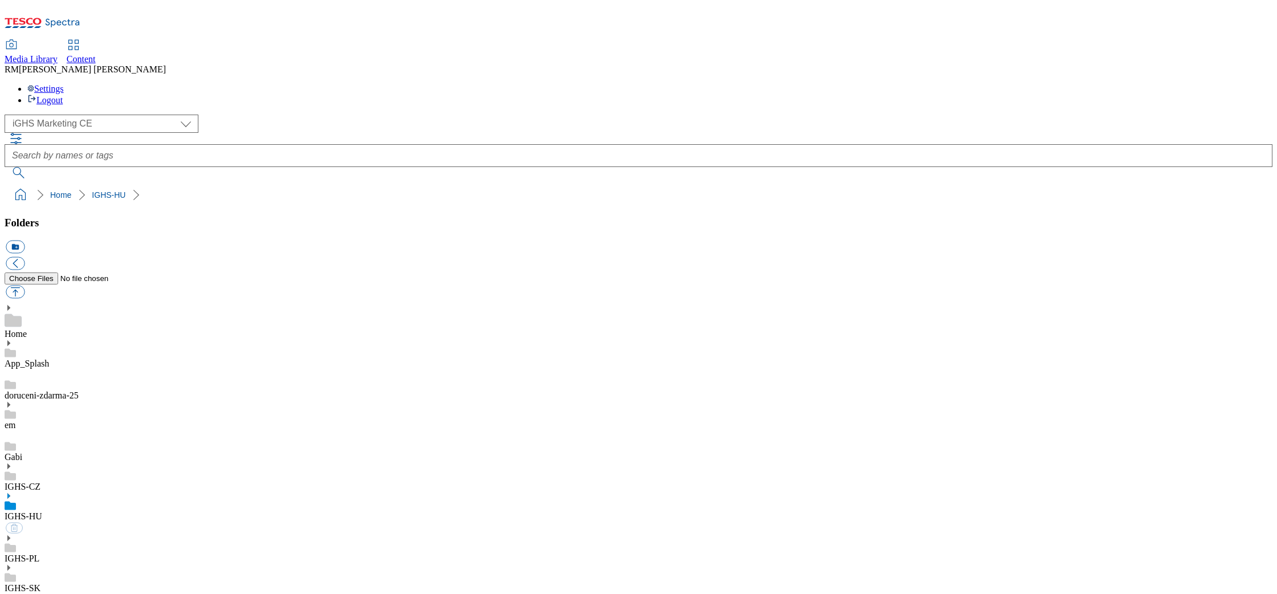
select select "flare-ighs-ce-mktg"
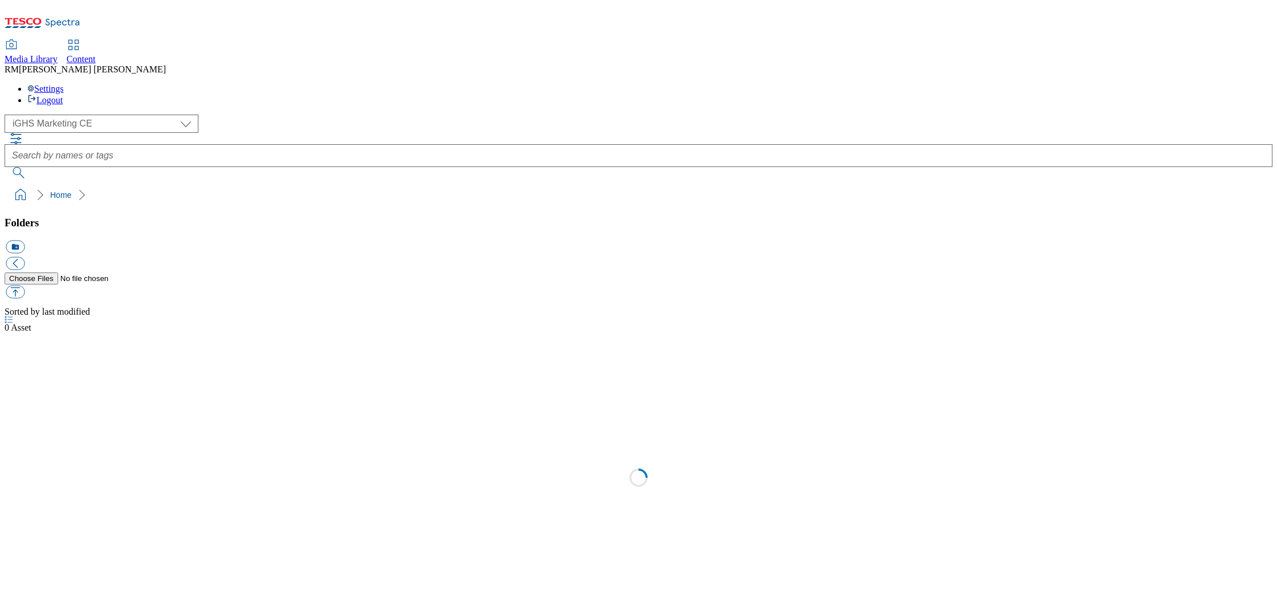
select select "flare-ighs-ce-mktg"
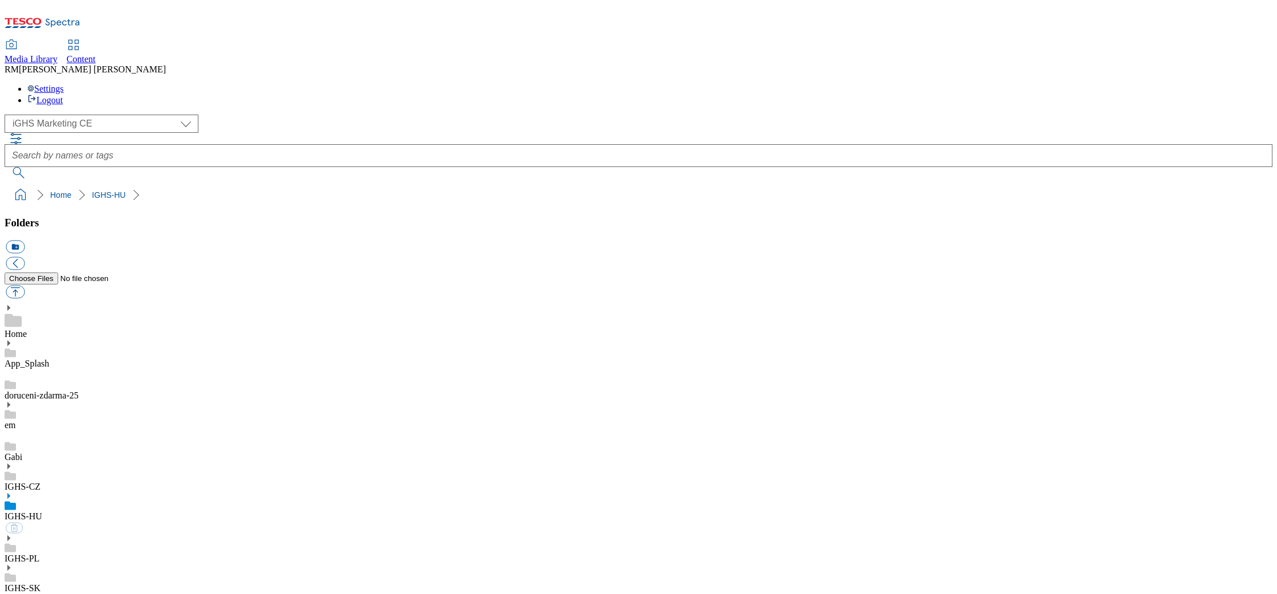
select select "flare-ighs-ce-mktg"
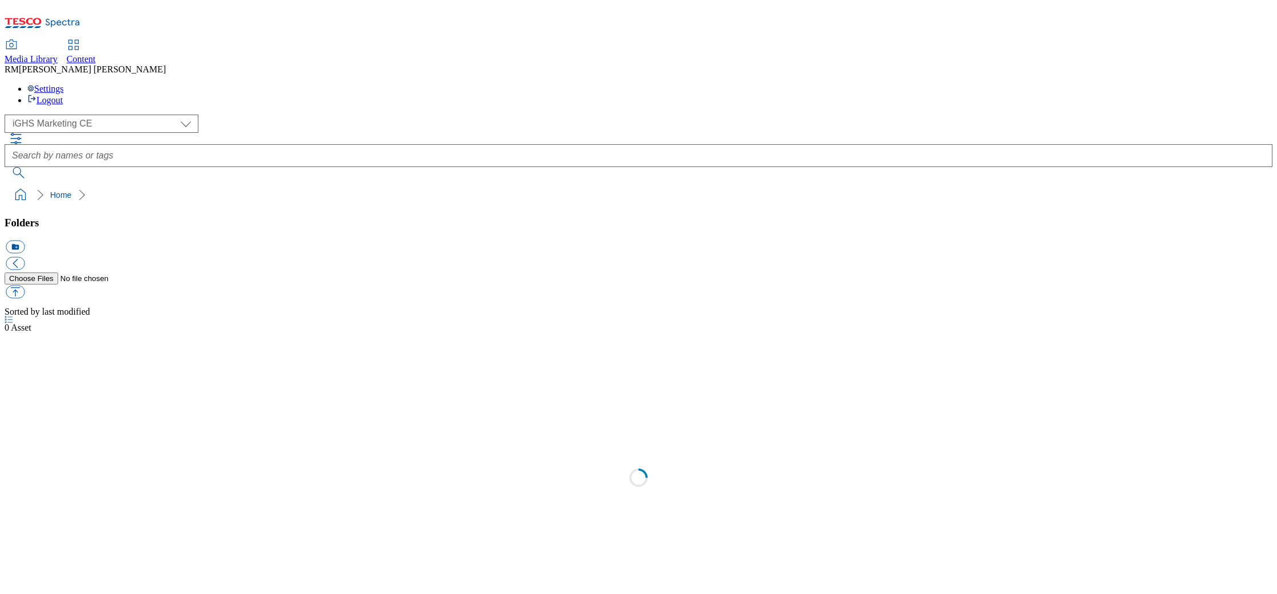
select select "flare-ighs-ce-mktg"
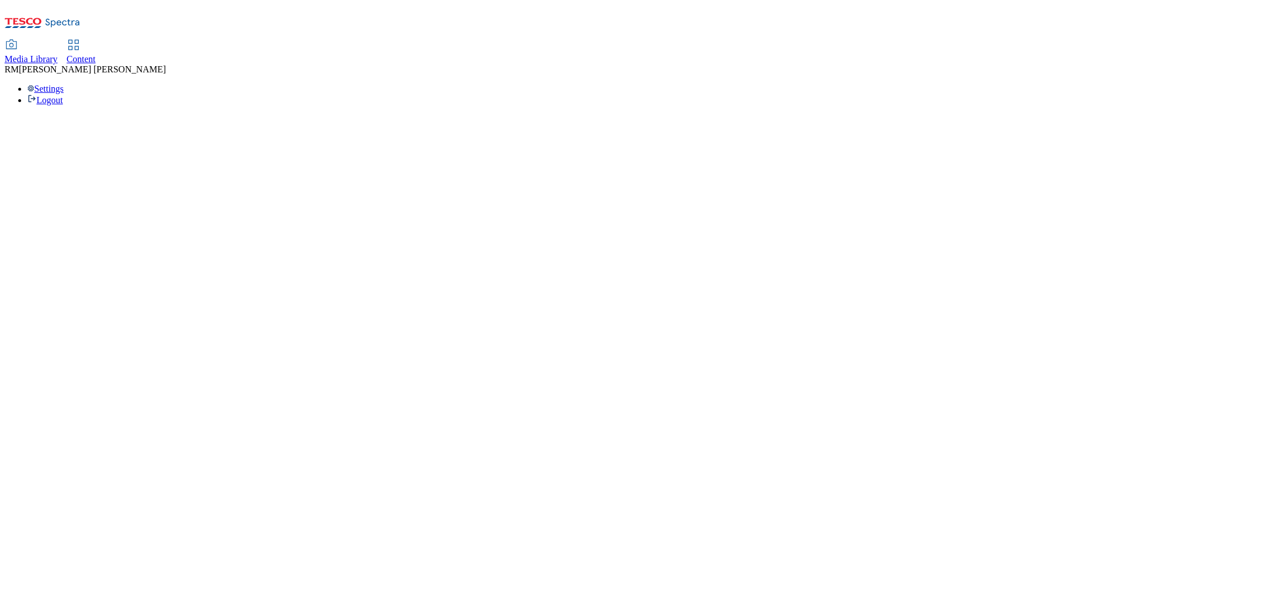
select select "flare-ighs-ce-mktg"
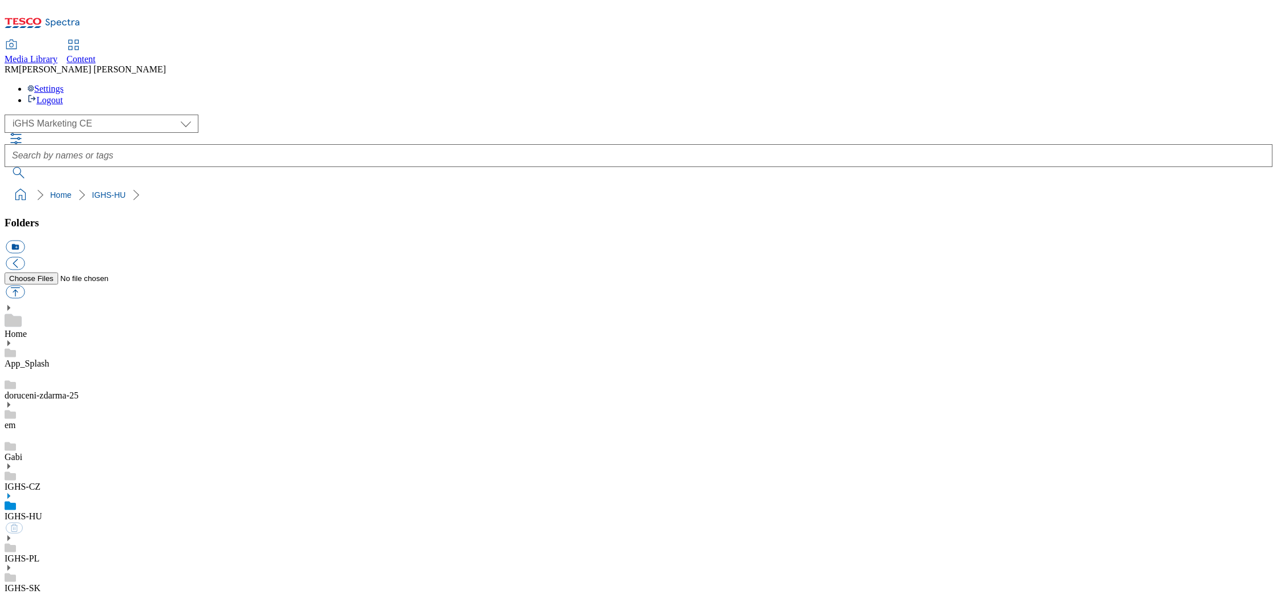
select select "flare-ighs-ce-mktg"
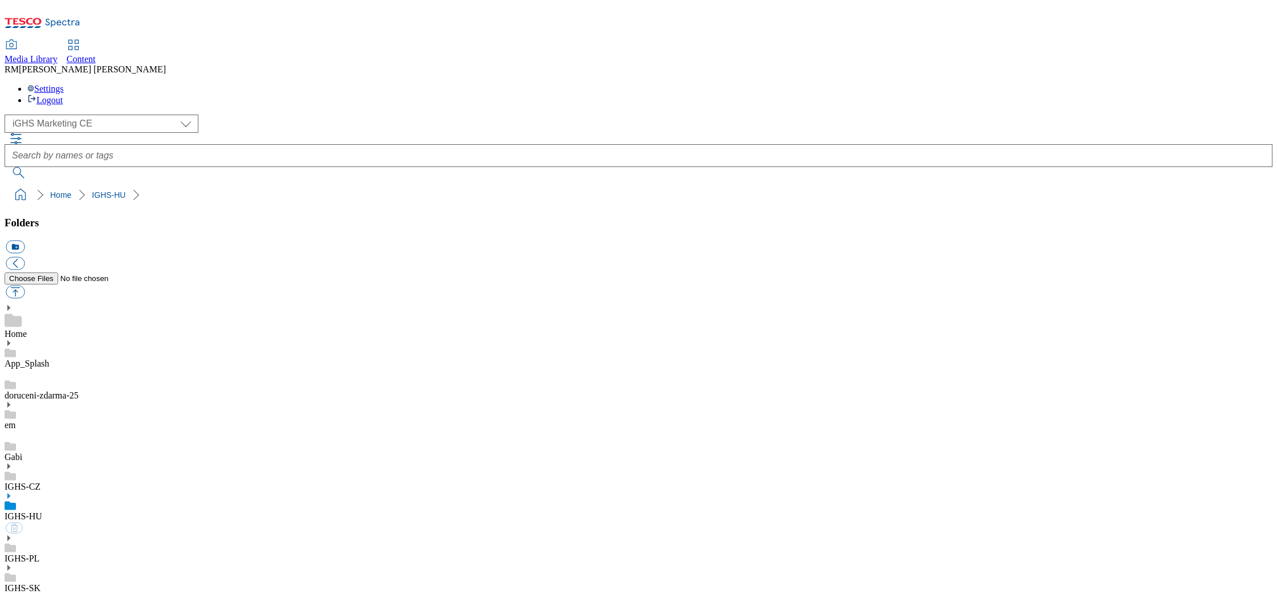
select select "flare-ighs-ce-mktg"
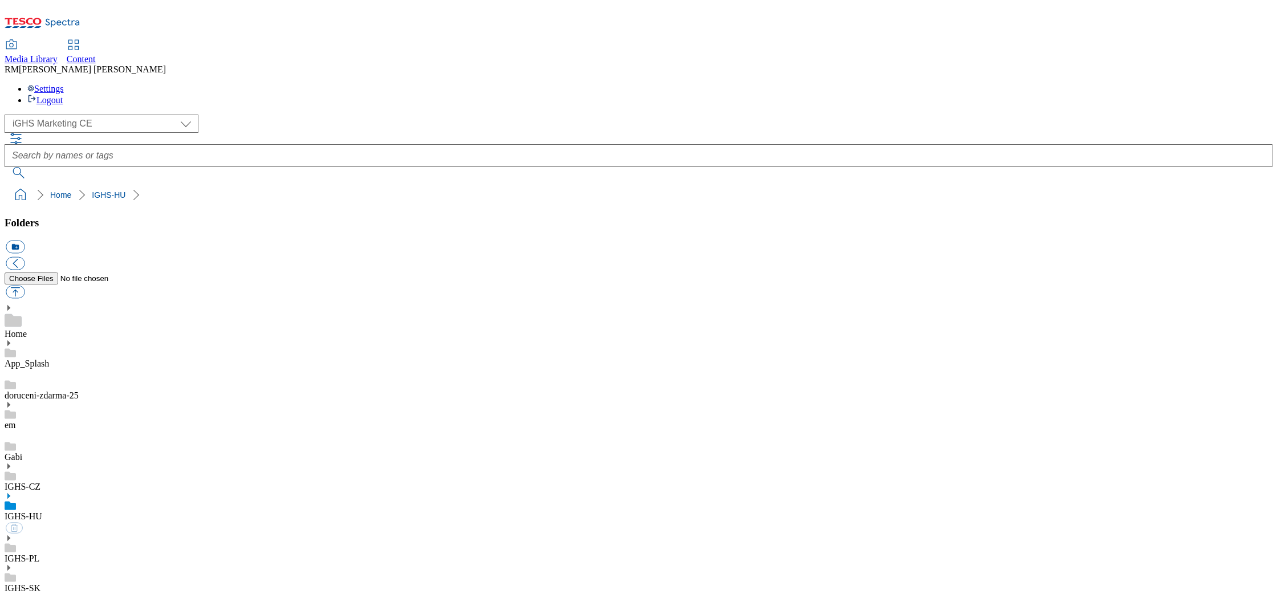
select select "flare-ighs-ce-mktg"
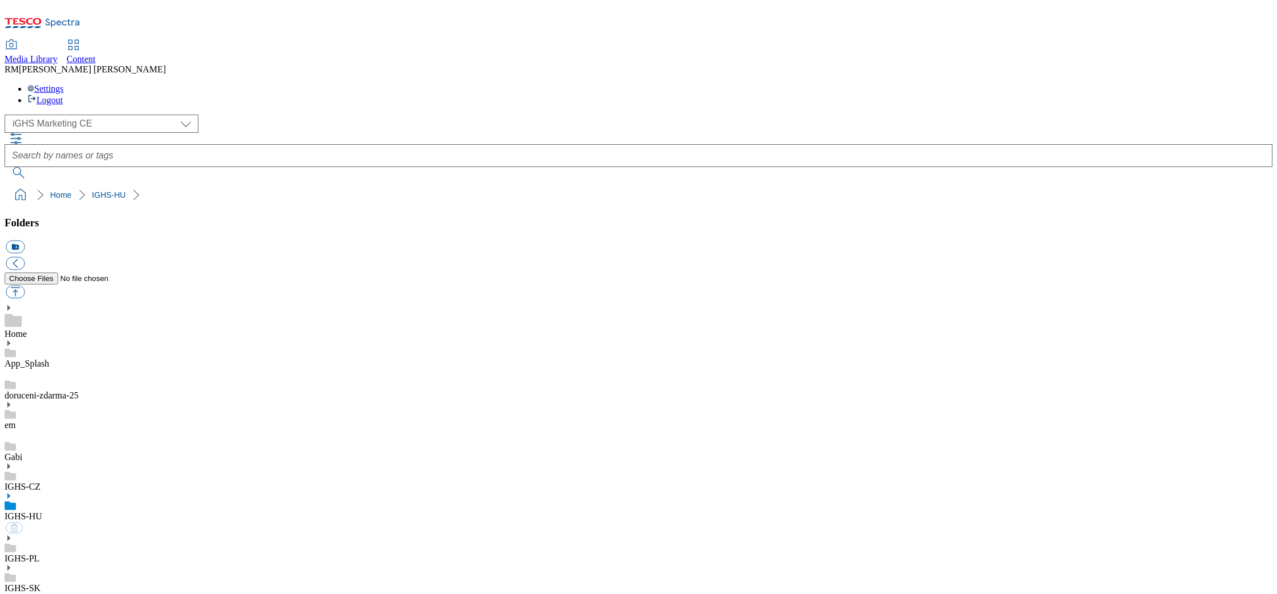
select select "flare-ighs-ce-mktg"
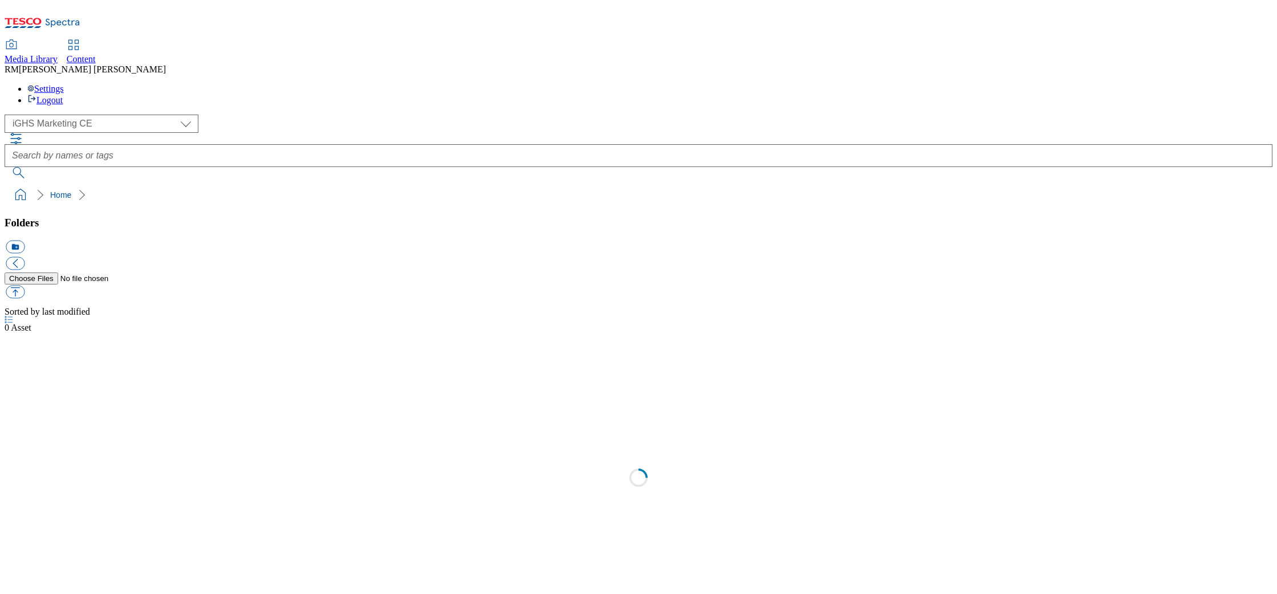
select select "flare-ighs-ce-mktg"
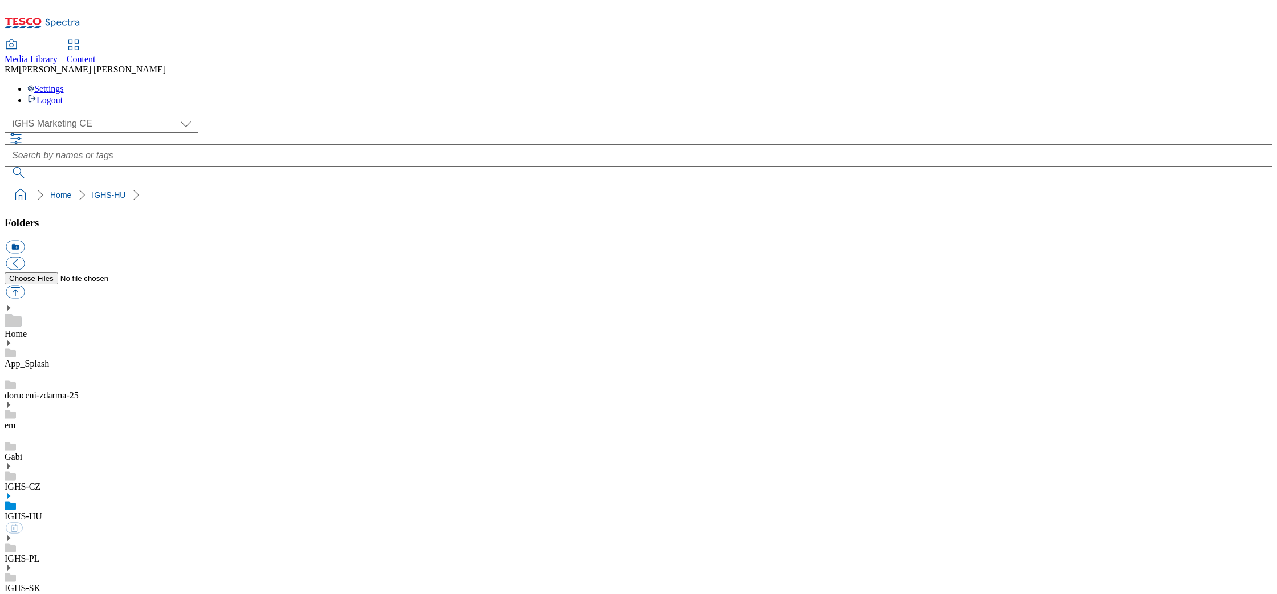
select select "flare-ighs-ce-mktg"
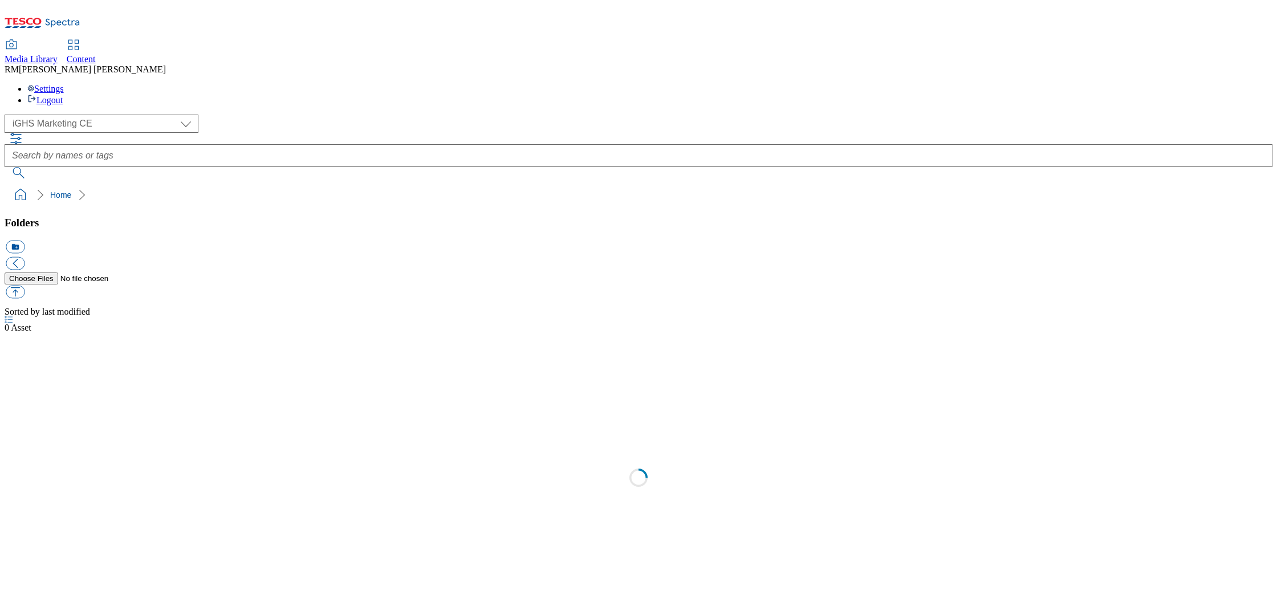
select select "flare-ighs-ce-mktg"
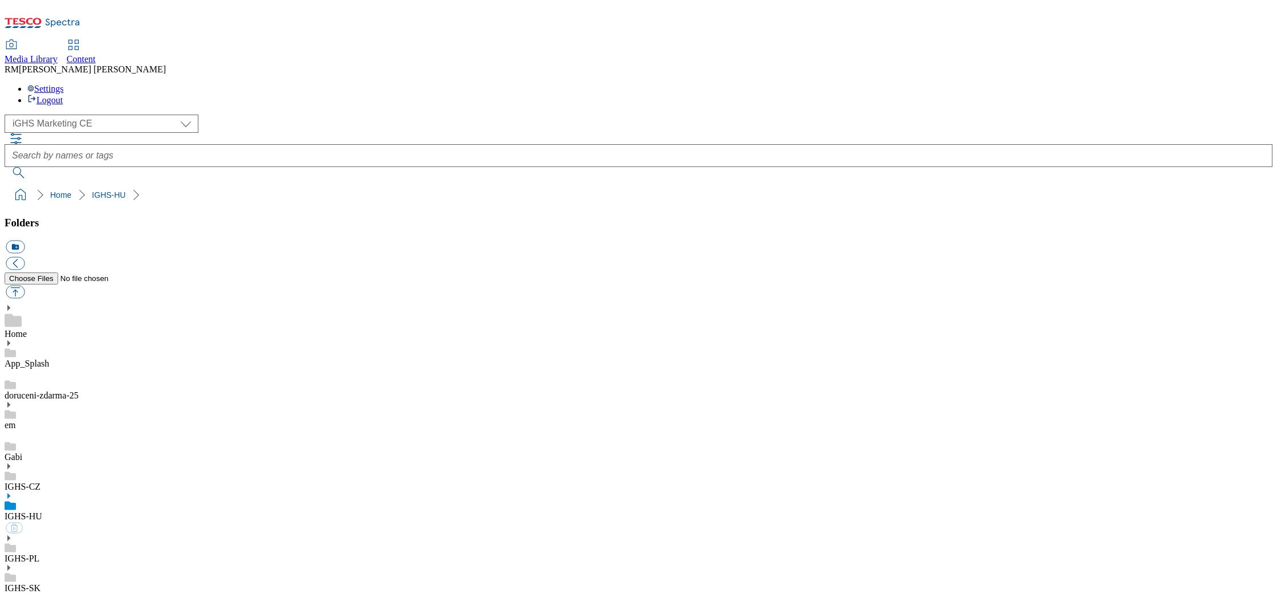
select select "flare-ighs-ce-mktg"
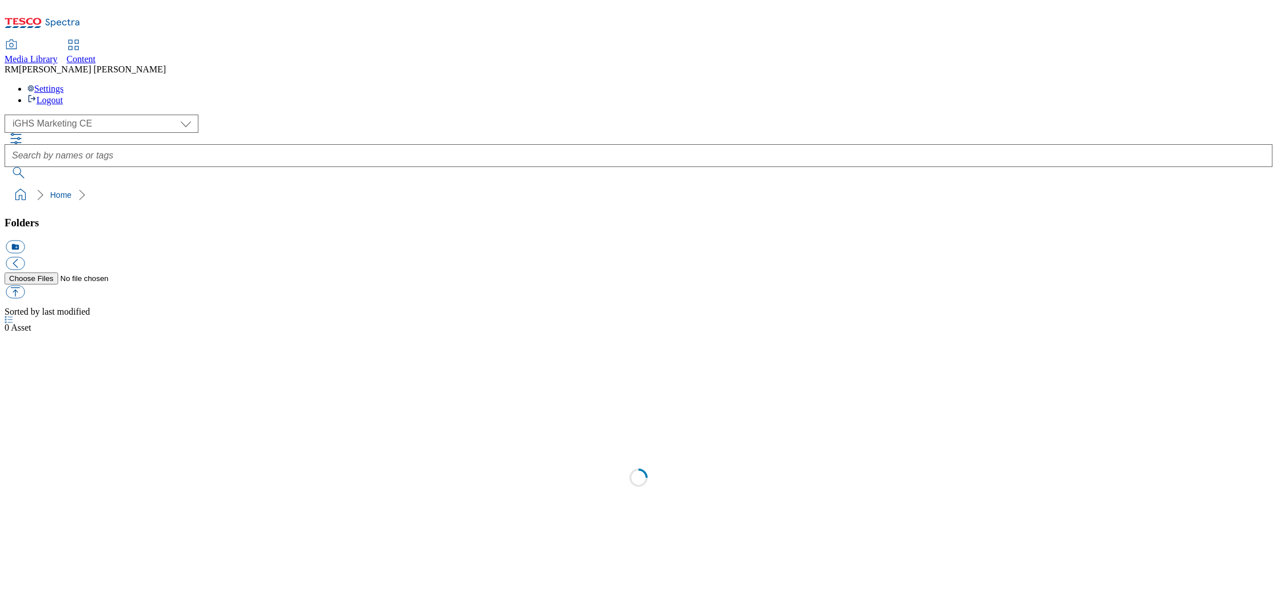
select select "flare-ighs-ce-mktg"
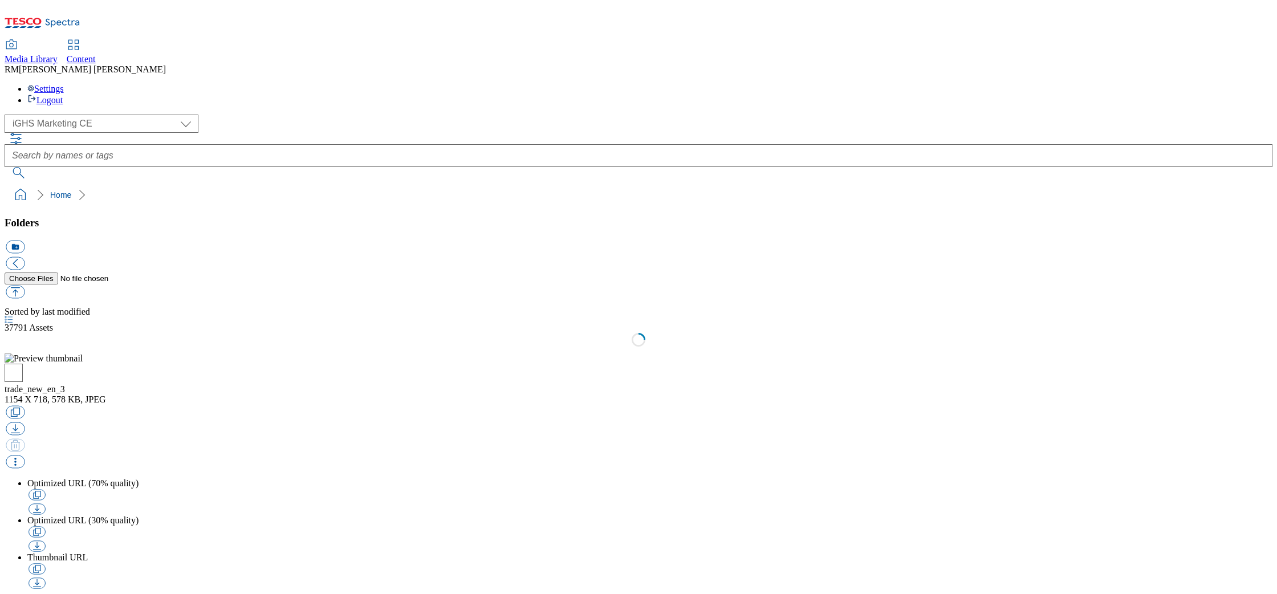
select select "flare-ighs-ce-mktg"
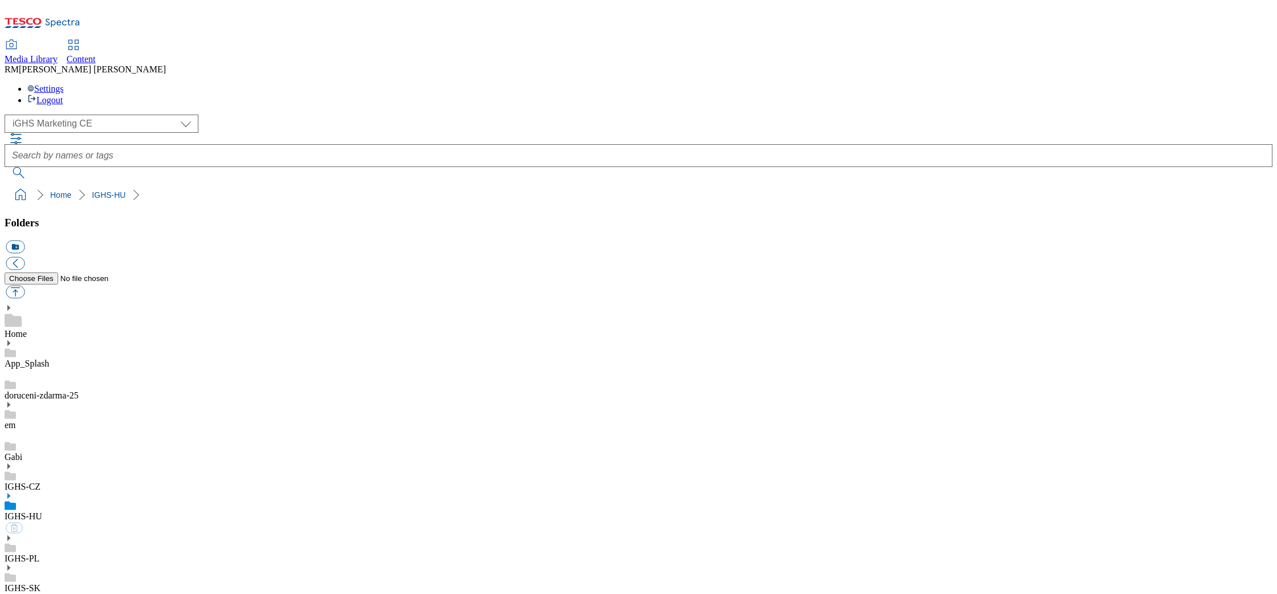
select select "flare-ighs-ce-mktg"
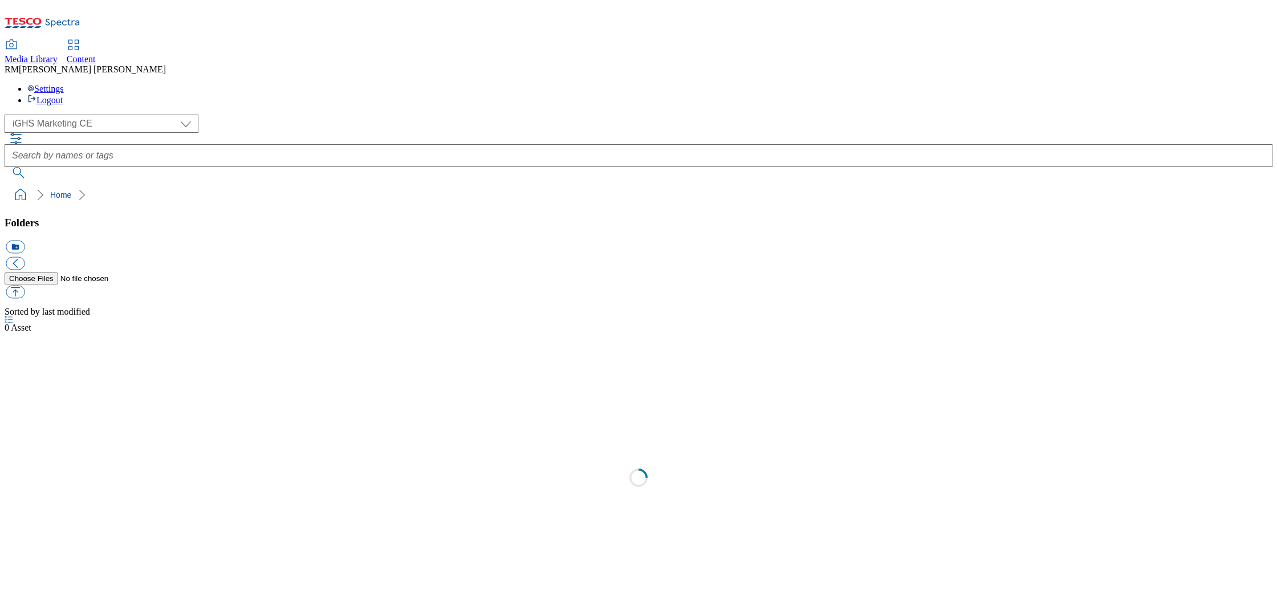
select select "flare-ighs-ce-mktg"
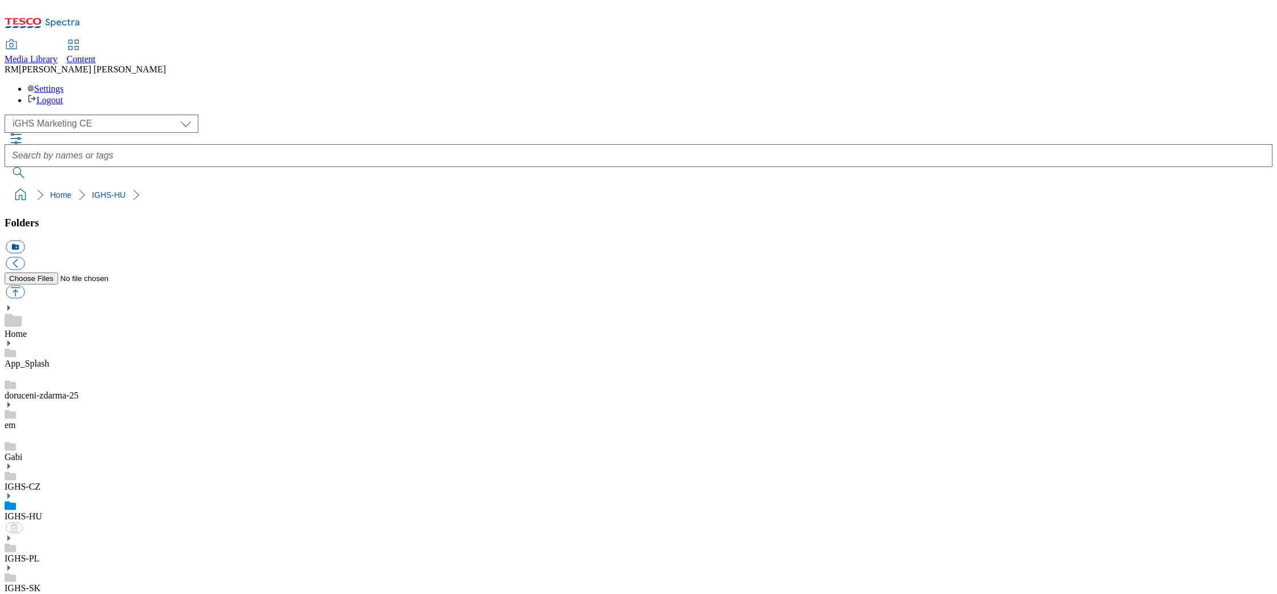
select select "flare-ighs-ce-mktg"
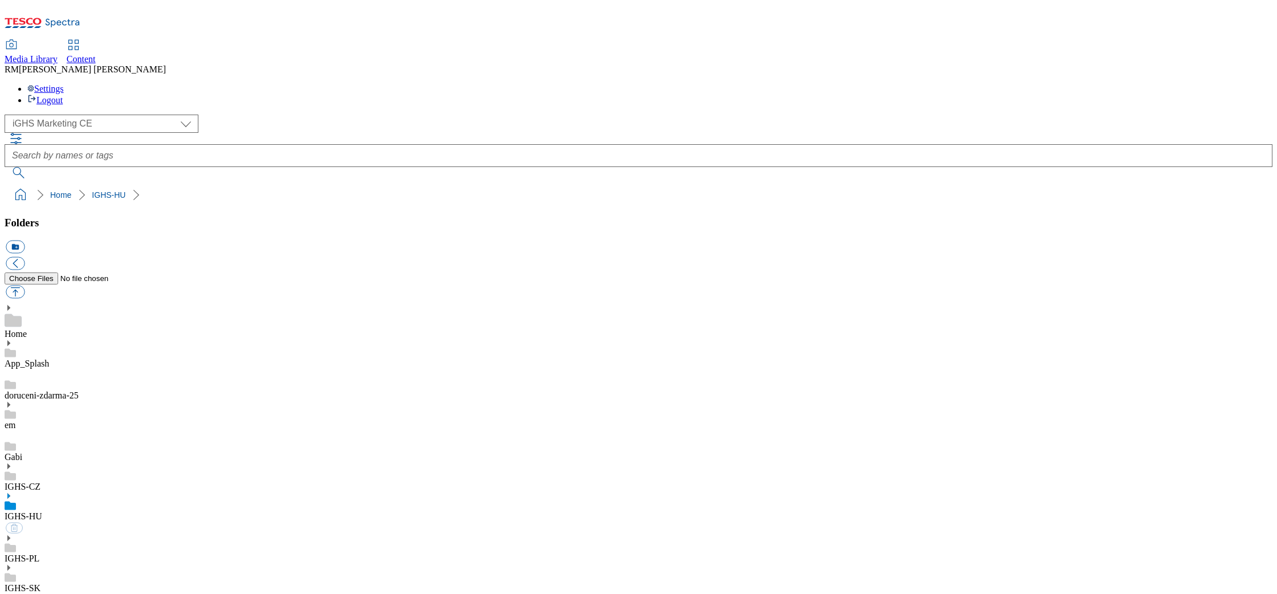
select select "flare-ighs-ce-mktg"
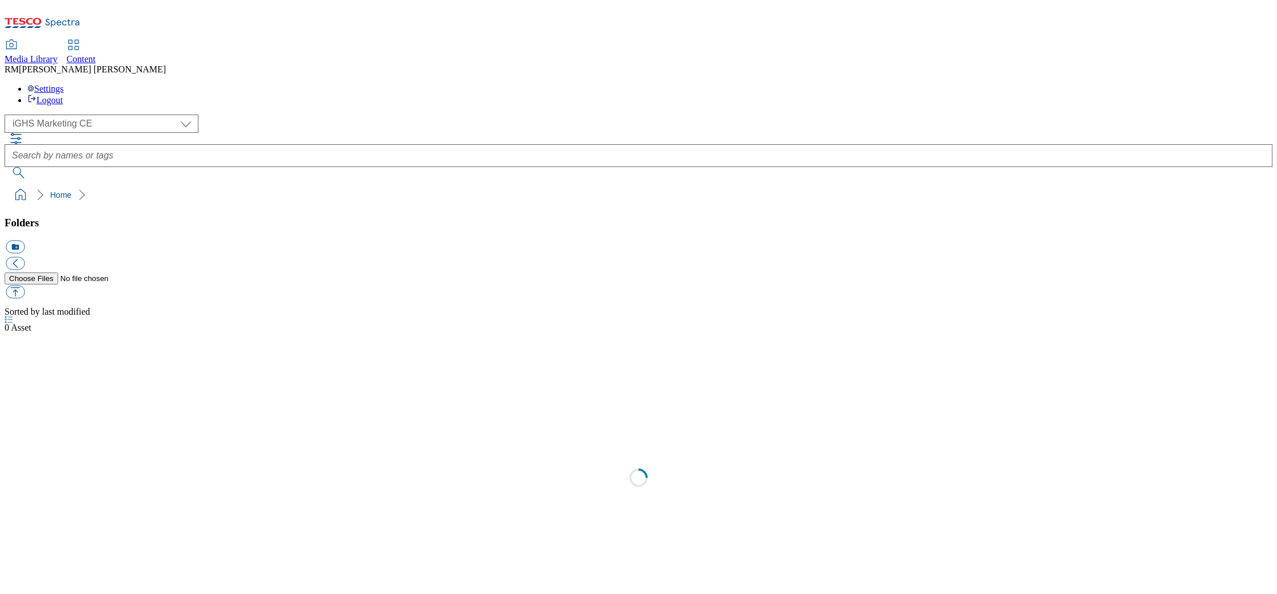
select select "flare-ighs-ce-mktg"
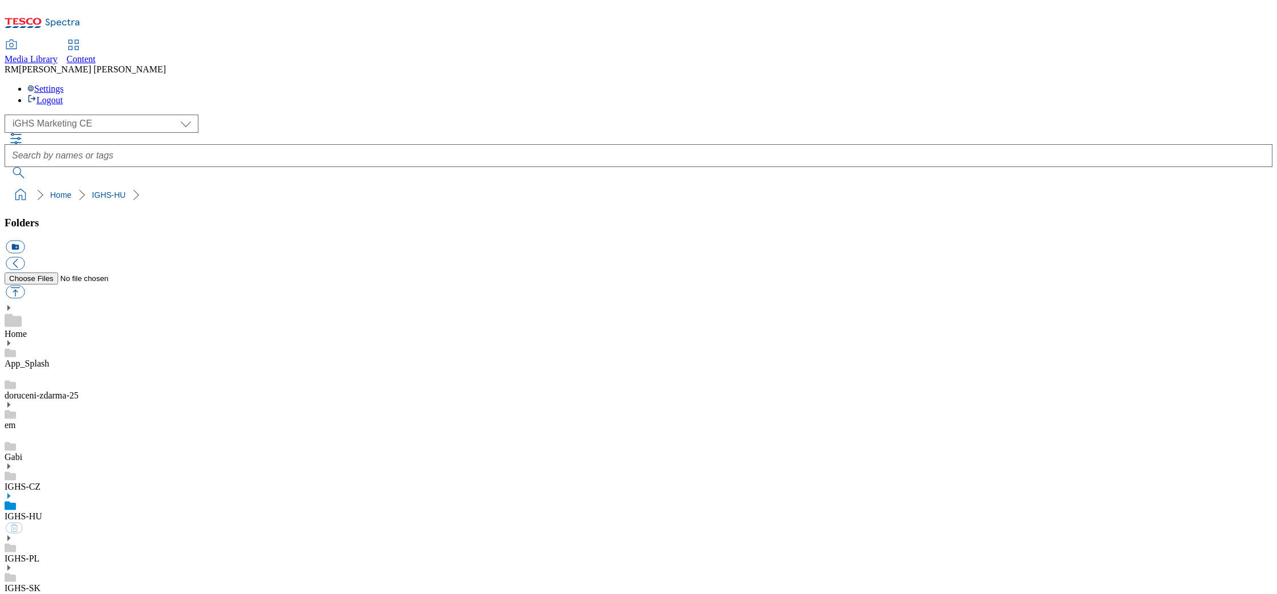
select select "flare-ighs-ce-mktg"
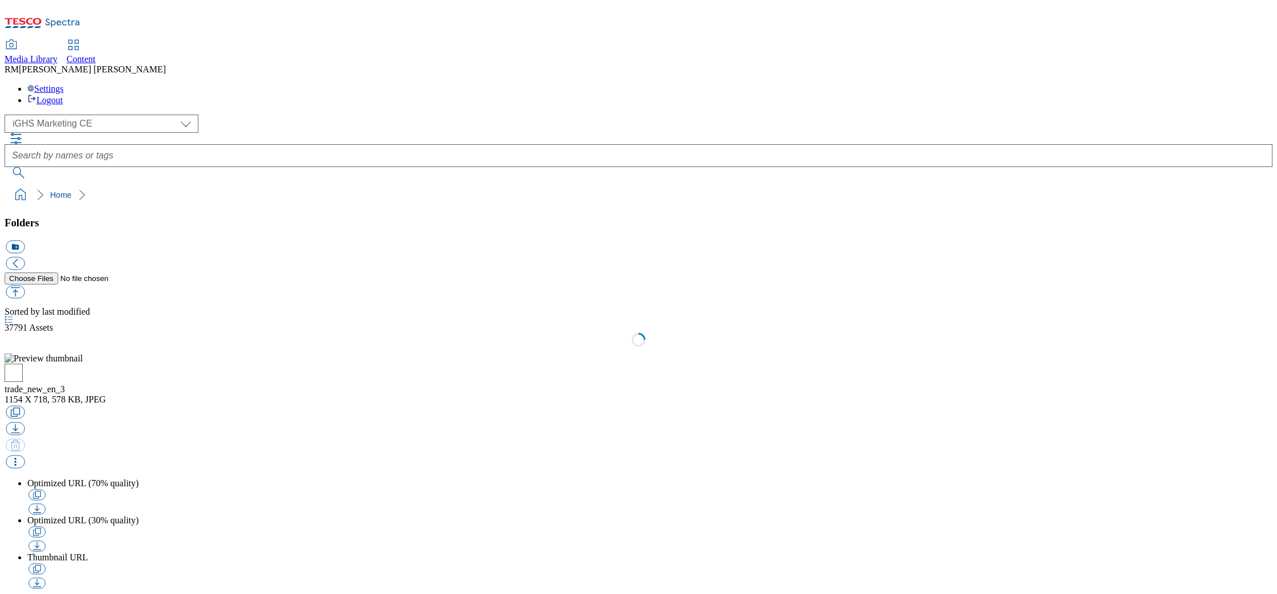
select select "flare-ighs-ce-mktg"
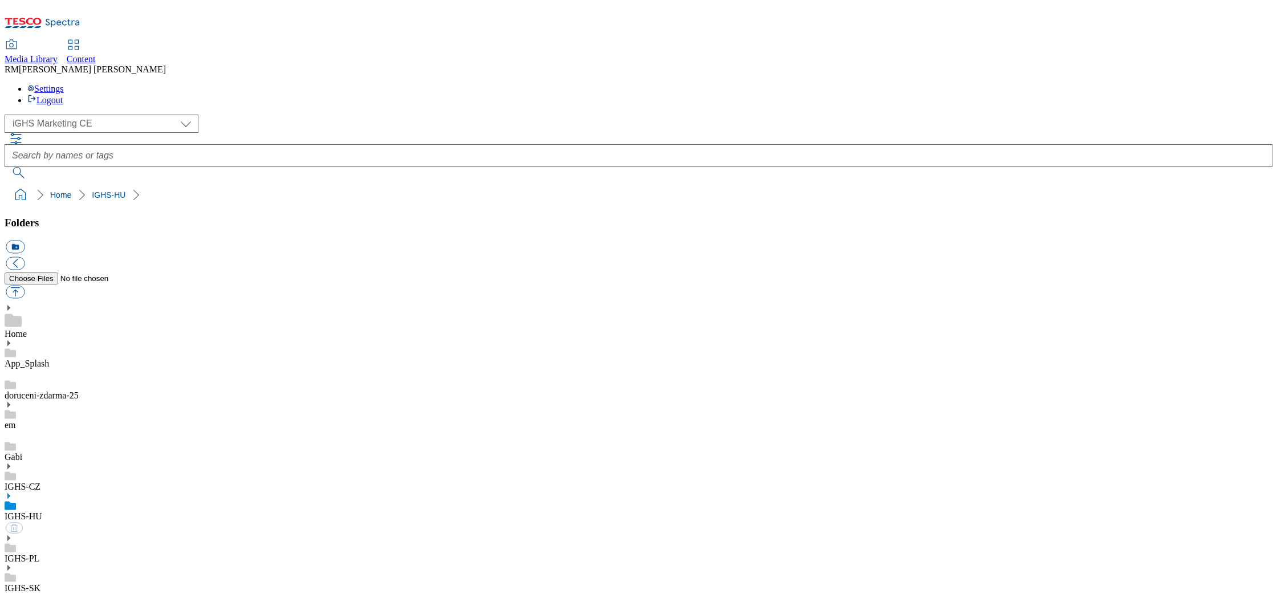
select select "flare-ighs-ce-mktg"
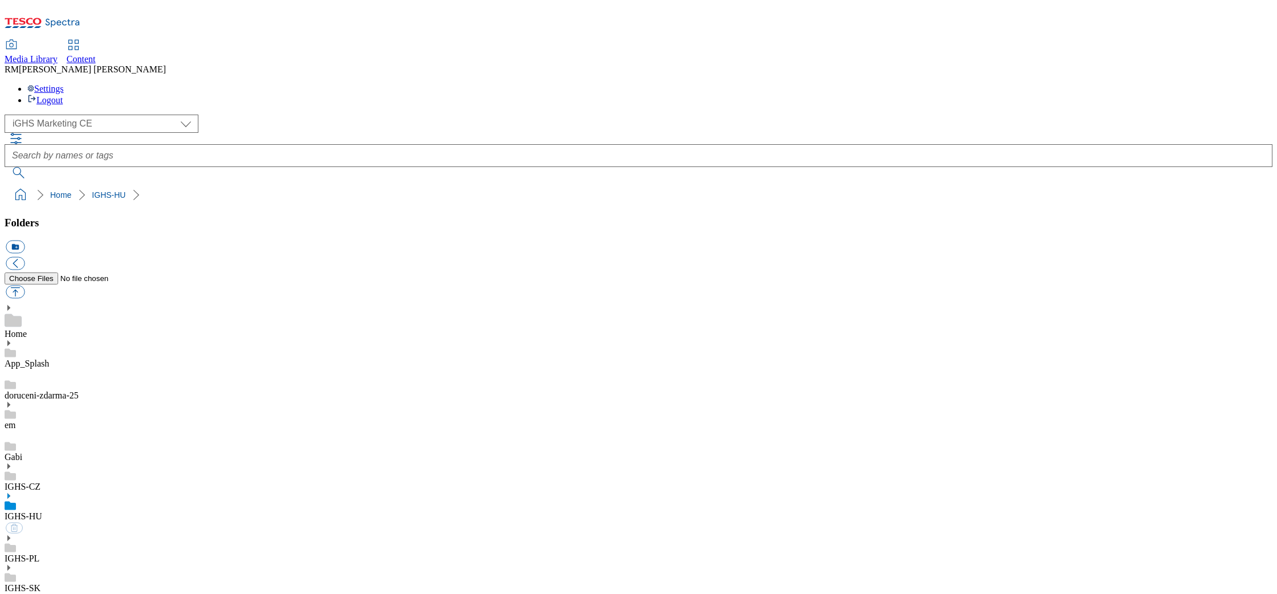
select select "flare-ighs-ce-mktg"
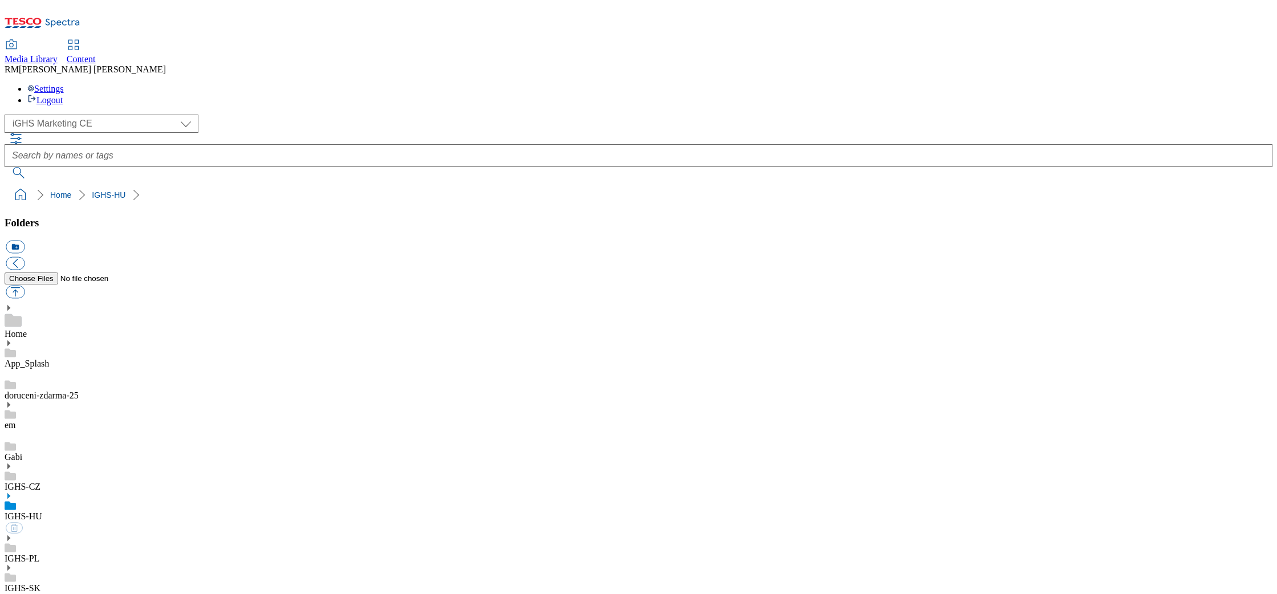
select select "flare-ighs-ce-mktg"
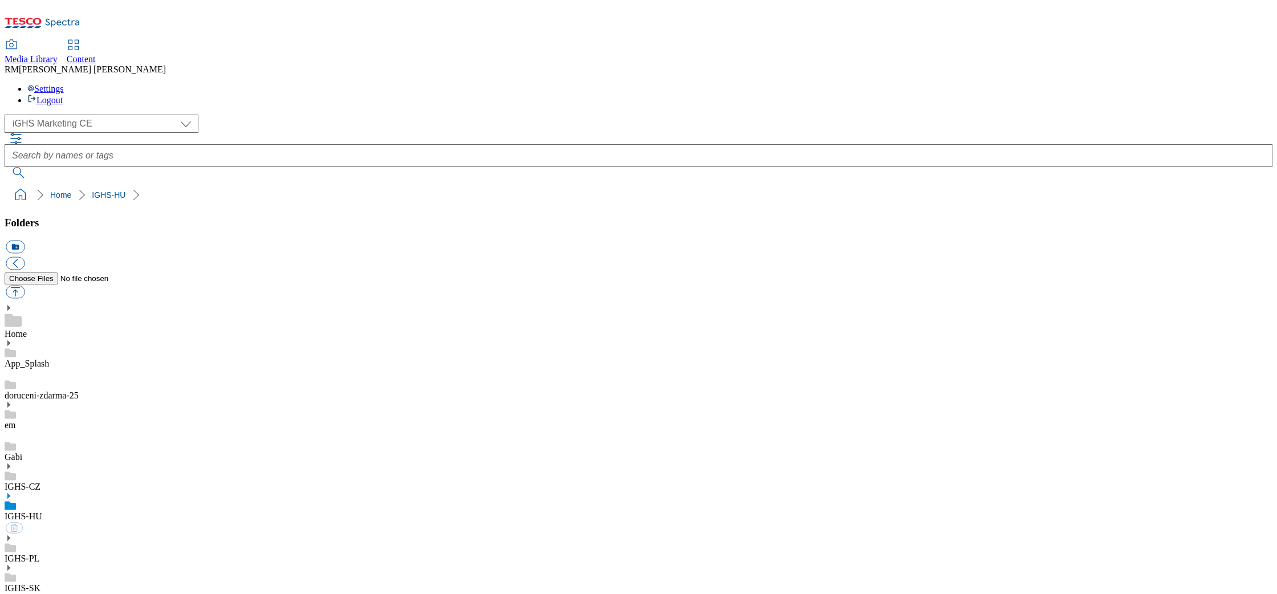
select select "flare-ighs-ce-mktg"
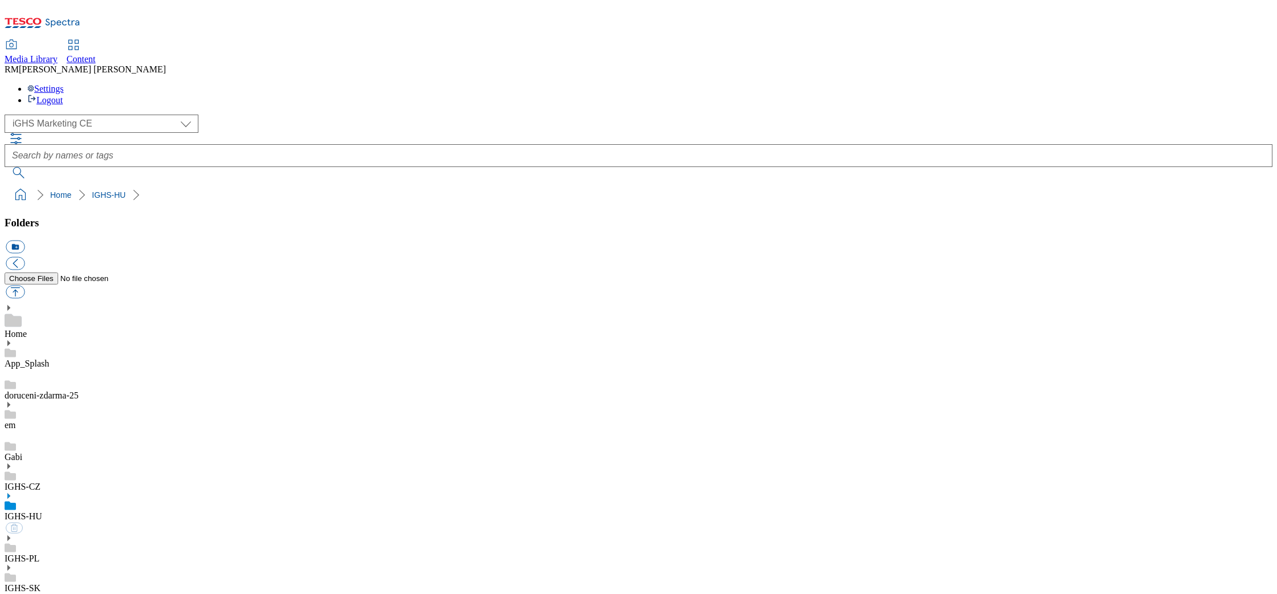
select select "flare-ighs-ce-mktg"
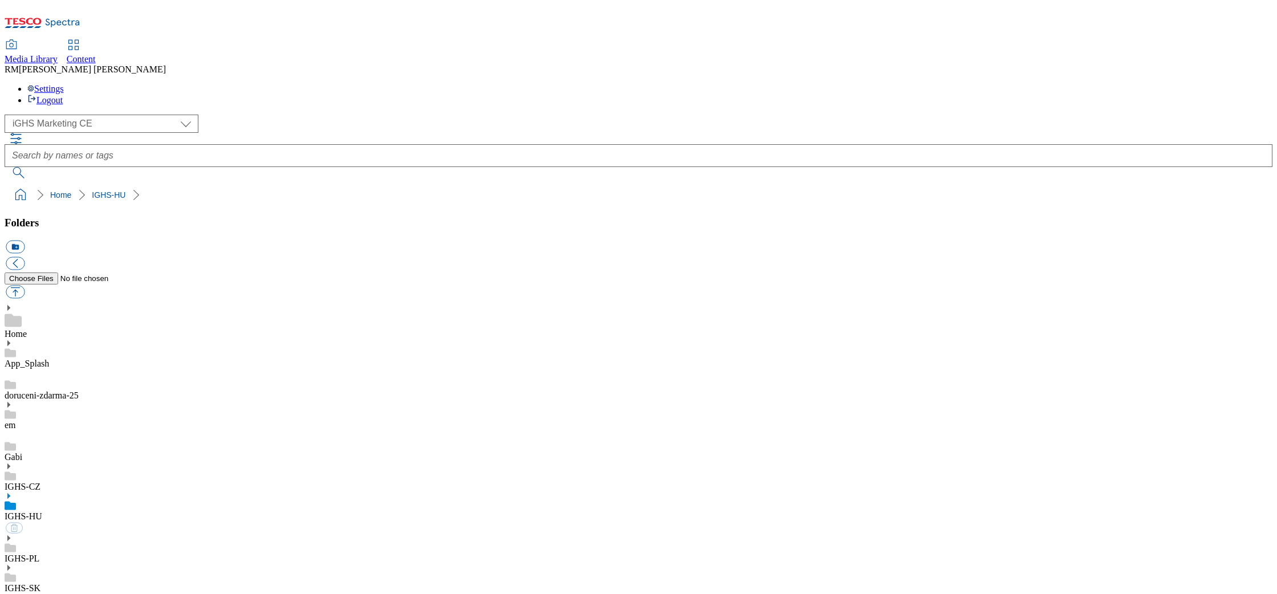
select select "flare-ighs-ce-mktg"
